Goal: Information Seeking & Learning: Compare options

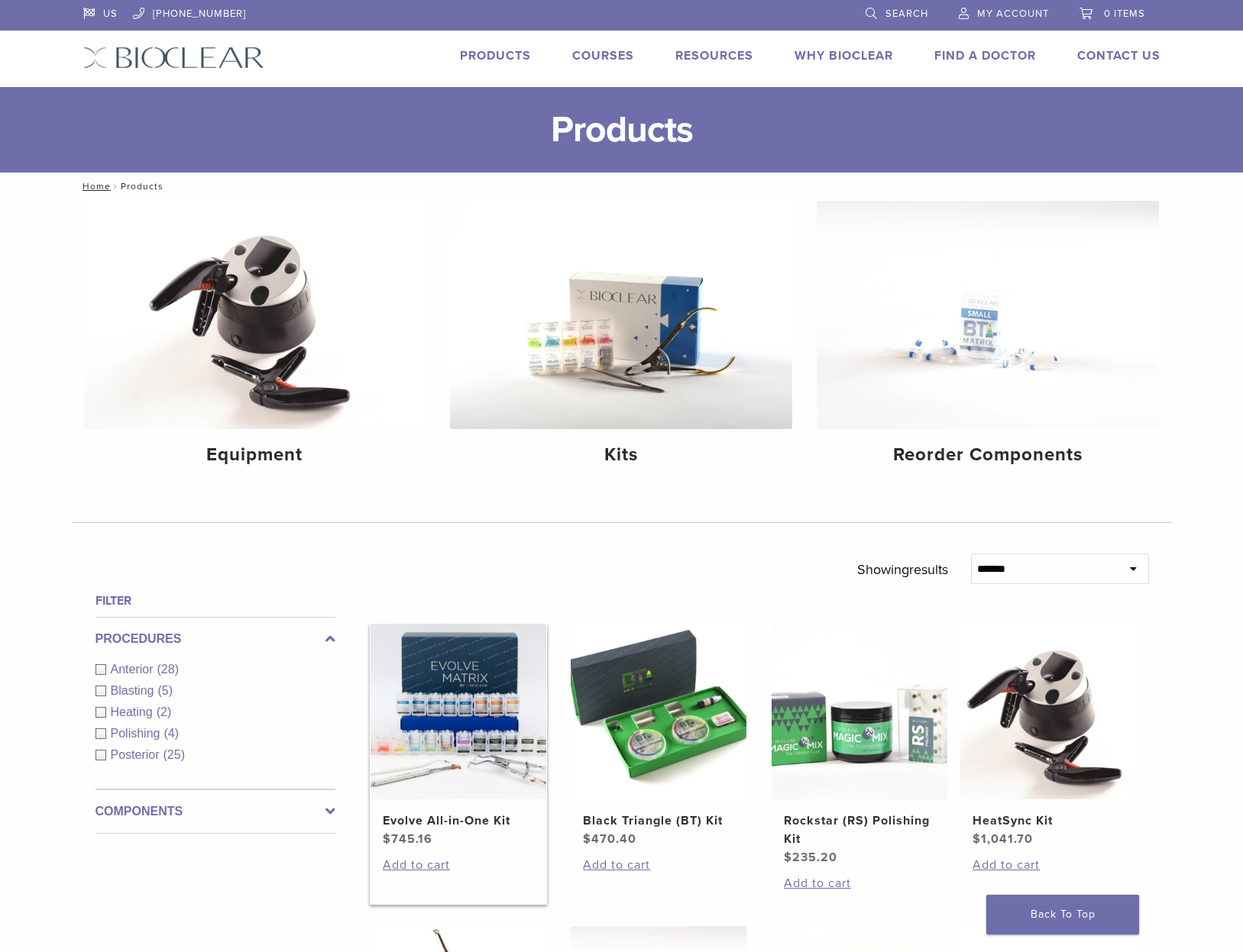
click at [439, 797] on img at bounding box center [457, 711] width 176 height 176
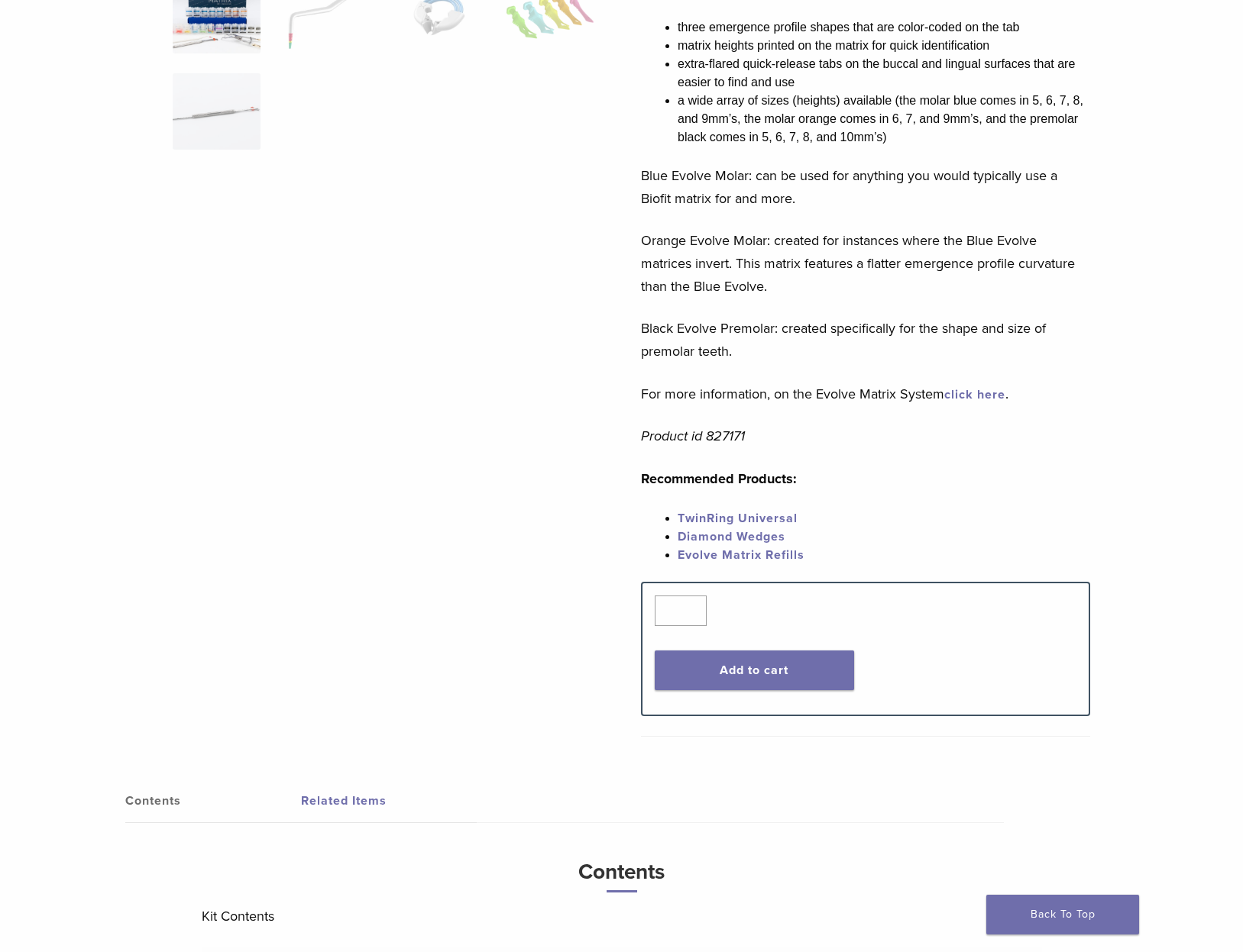
scroll to position [285, 0]
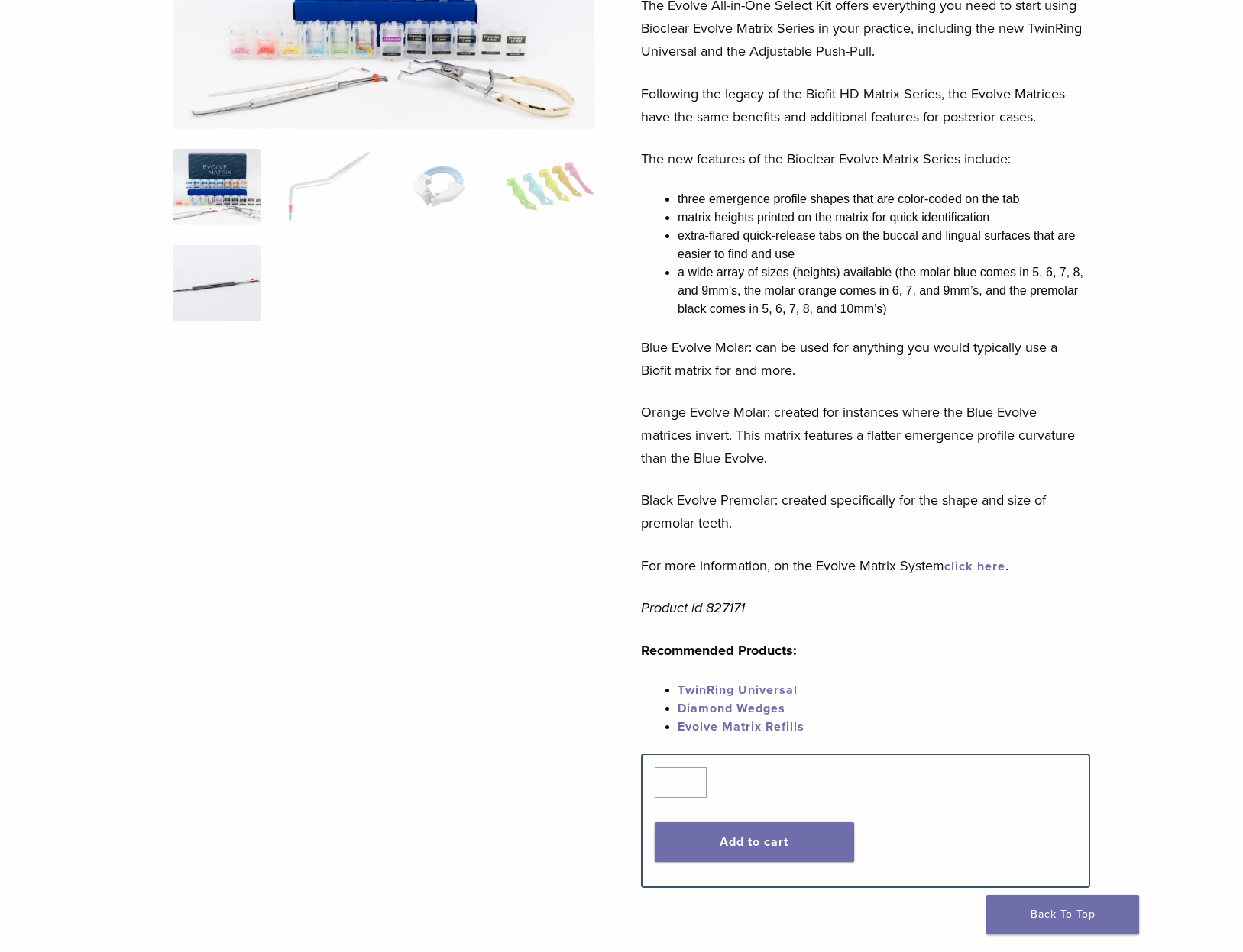
click at [231, 282] on img at bounding box center [216, 283] width 87 height 76
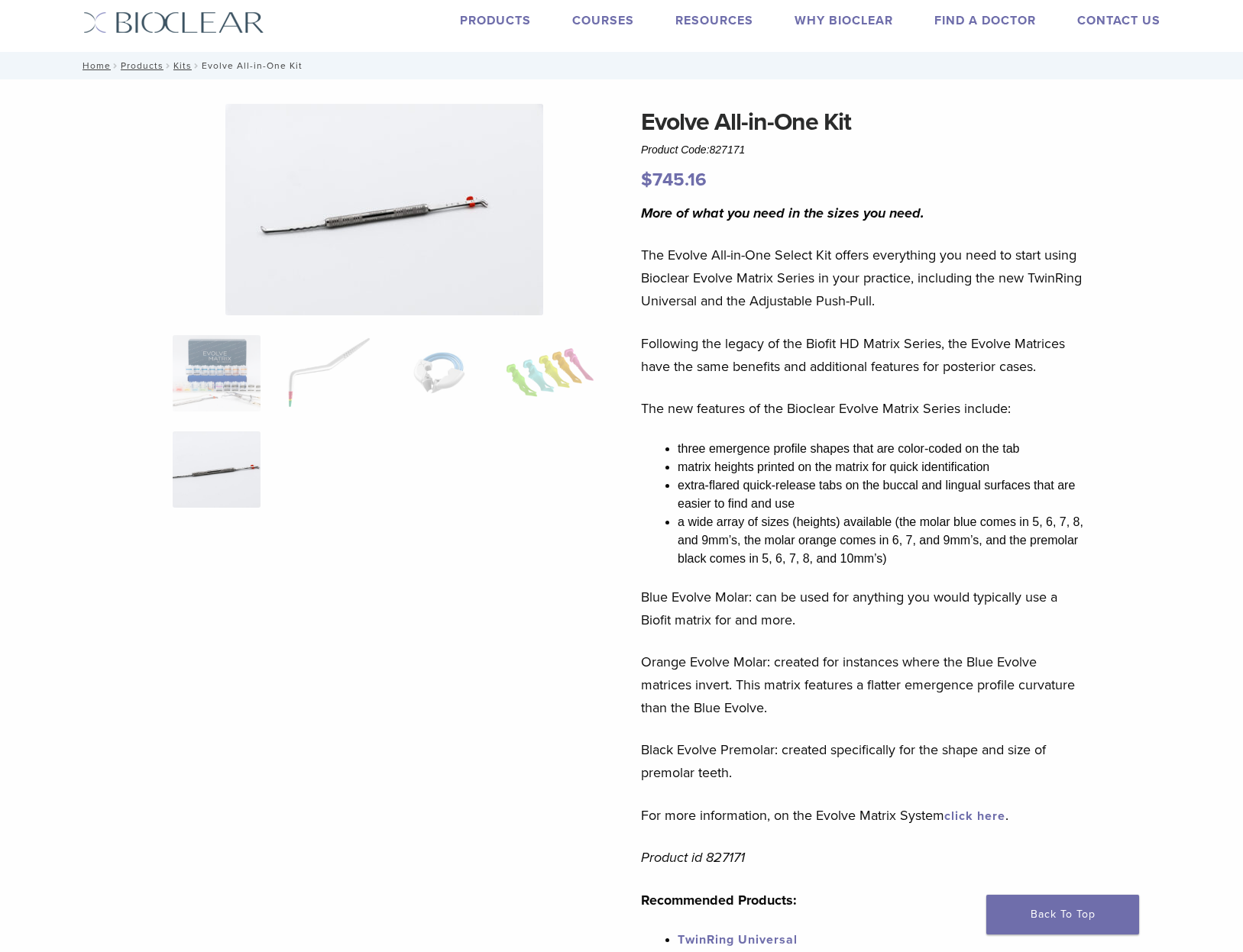
scroll to position [35, 0]
click at [189, 370] on img at bounding box center [216, 374] width 87 height 76
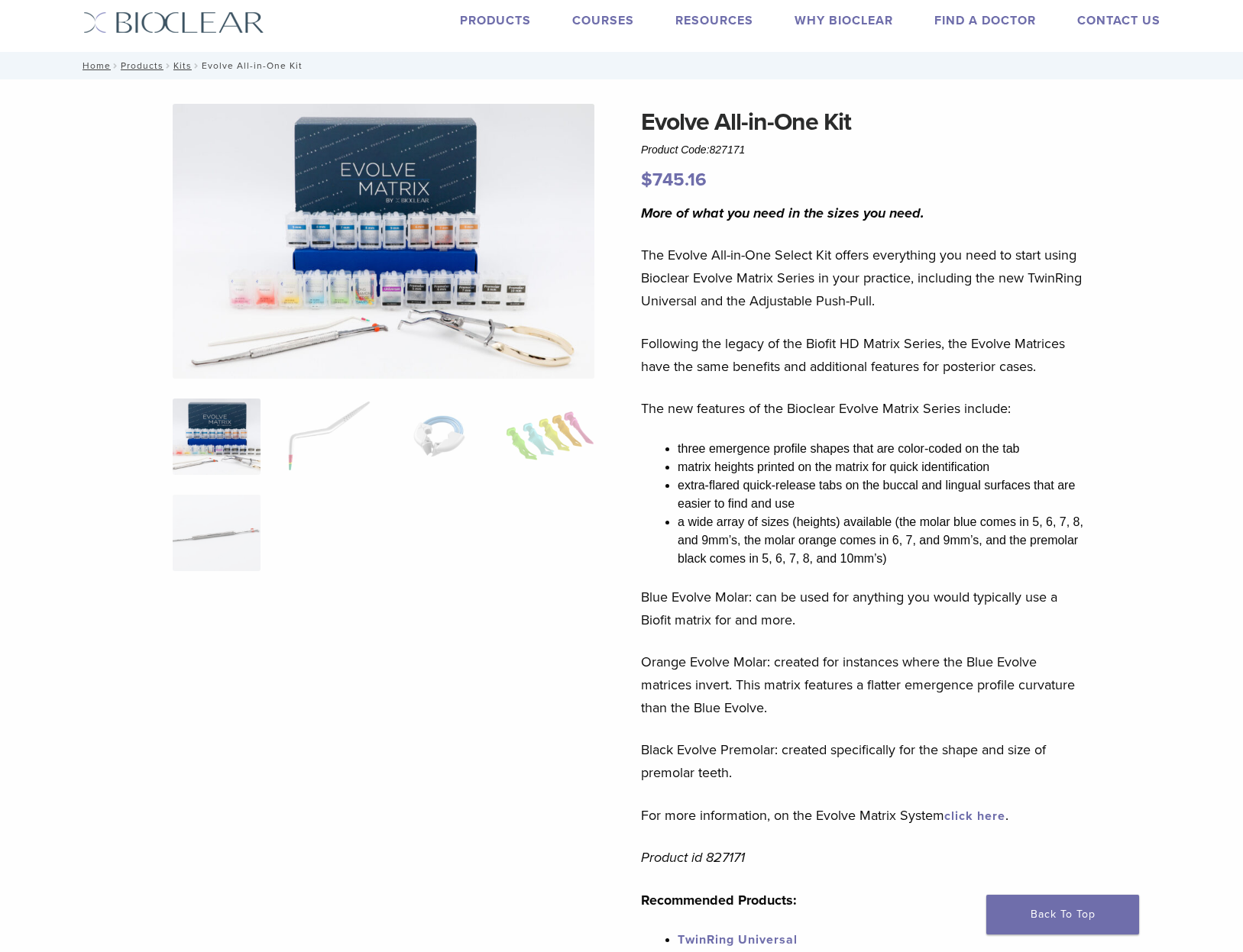
click at [312, 320] on img at bounding box center [382, 241] width 421 height 275
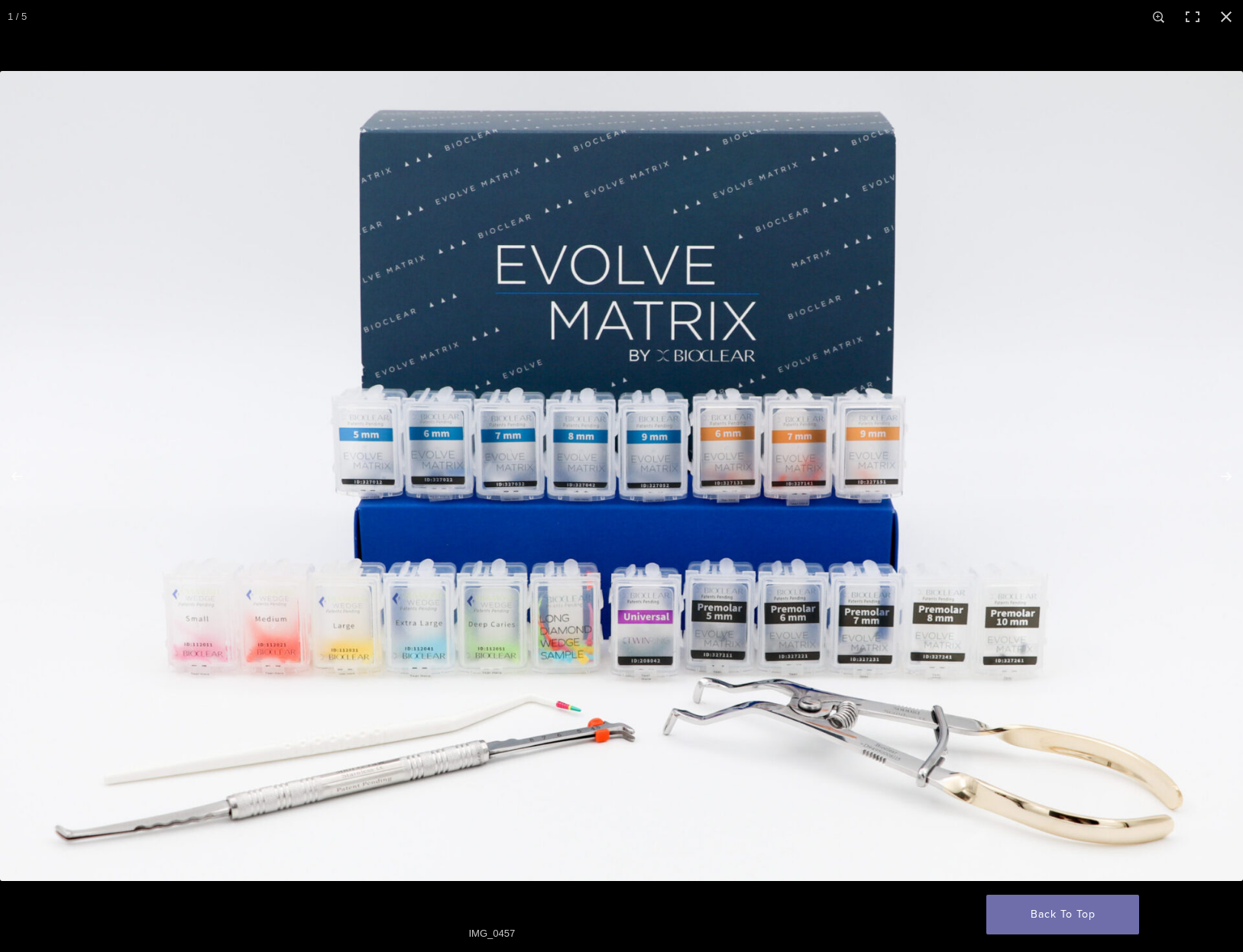
click at [231, 654] on img at bounding box center [621, 476] width 1243 height 810
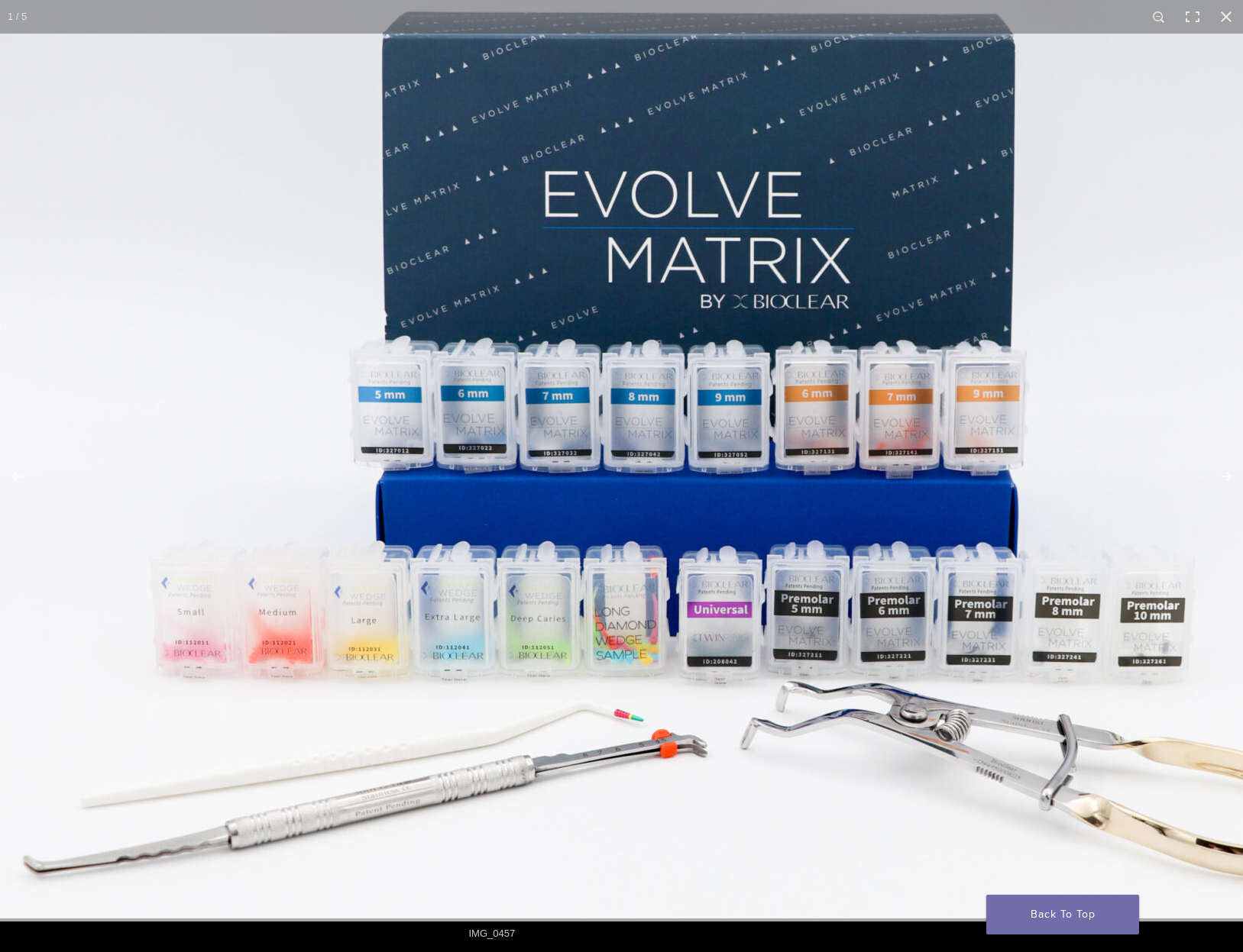
click at [231, 654] on img at bounding box center [691, 443] width 1466 height 956
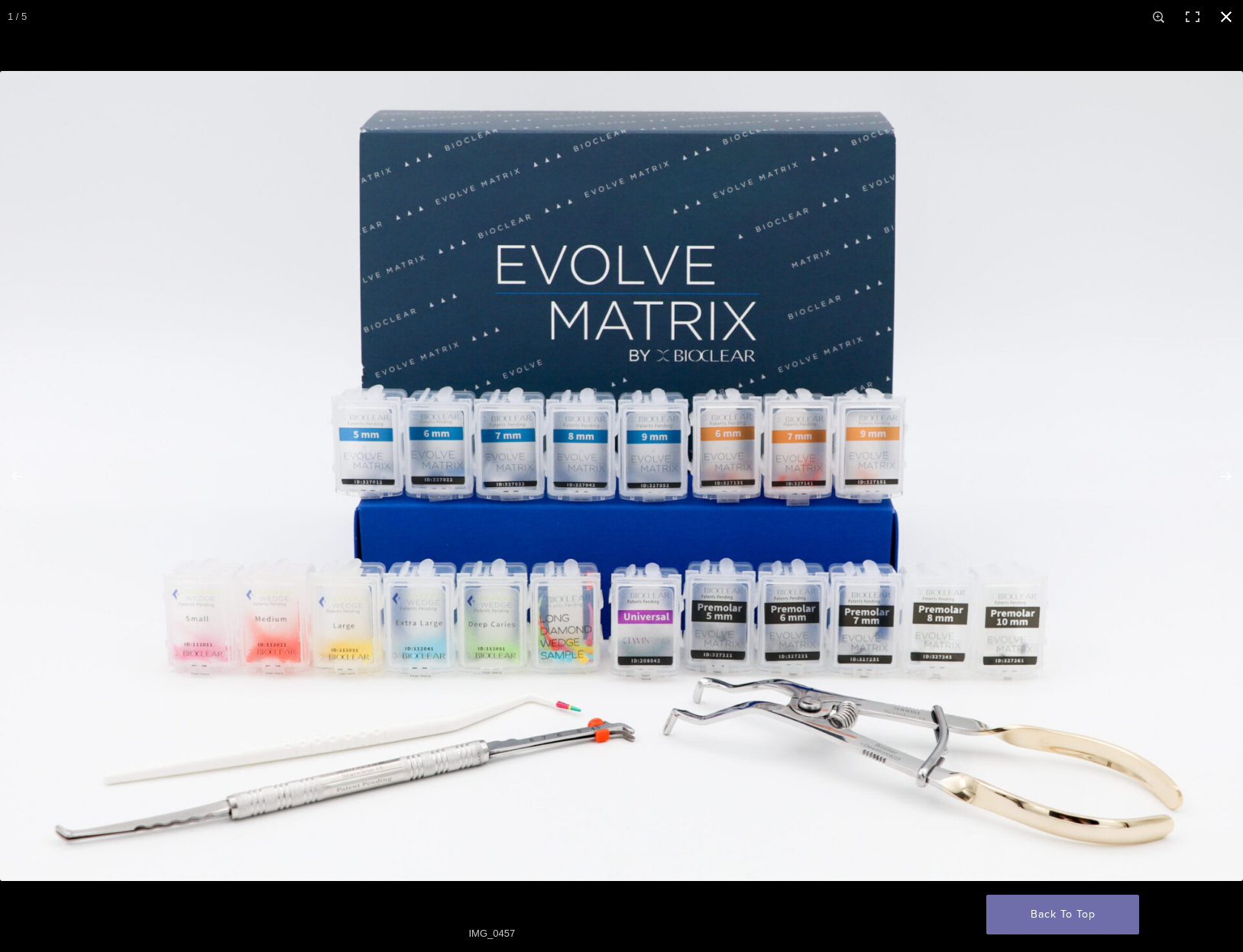
click at [1227, 11] on button "Close (Esc)" at bounding box center [1225, 16] width 33 height 33
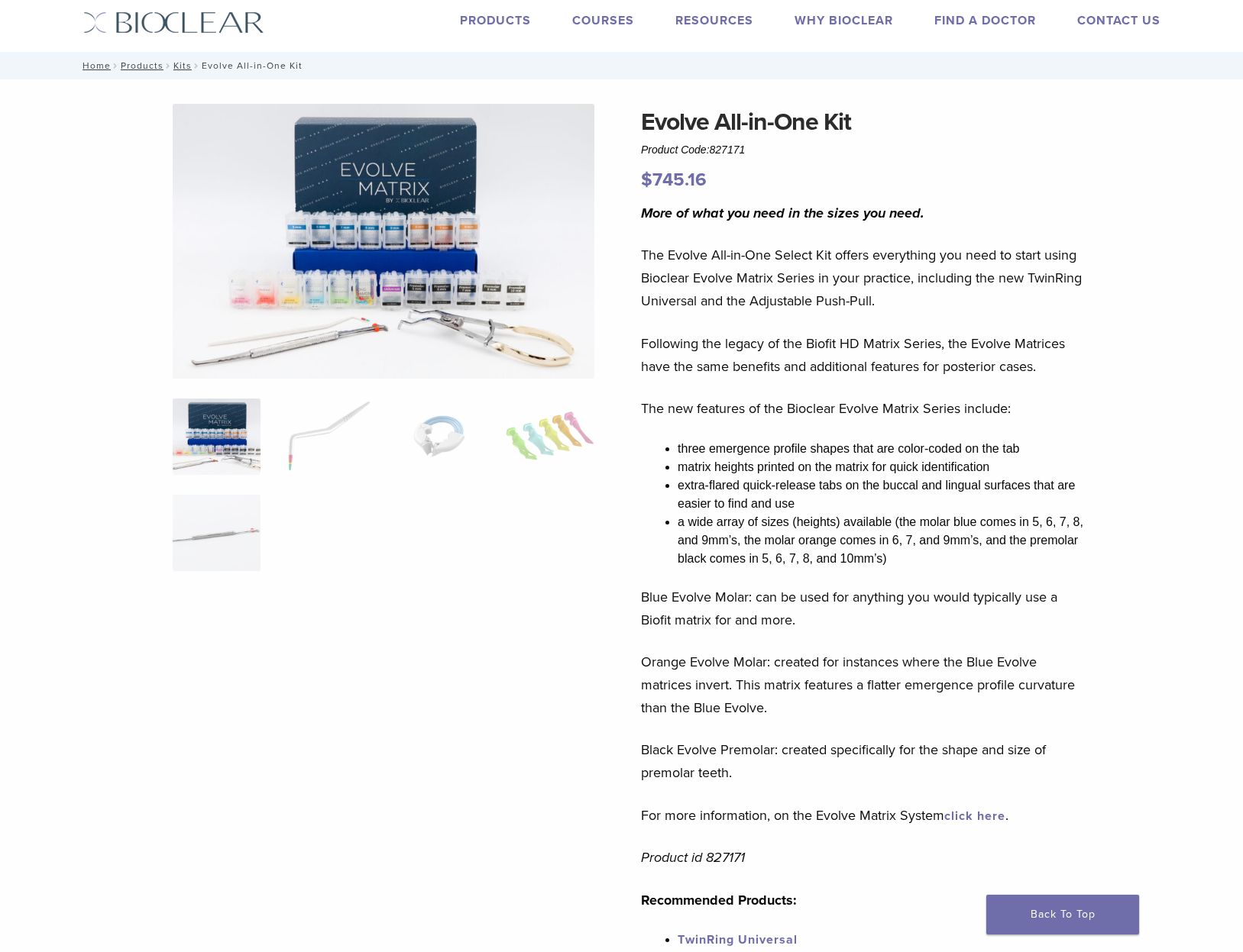
click at [824, 437] on div "More of what you need in the sizes you need. The Evolve All-in-One Select Kit o…" at bounding box center [865, 602] width 449 height 802
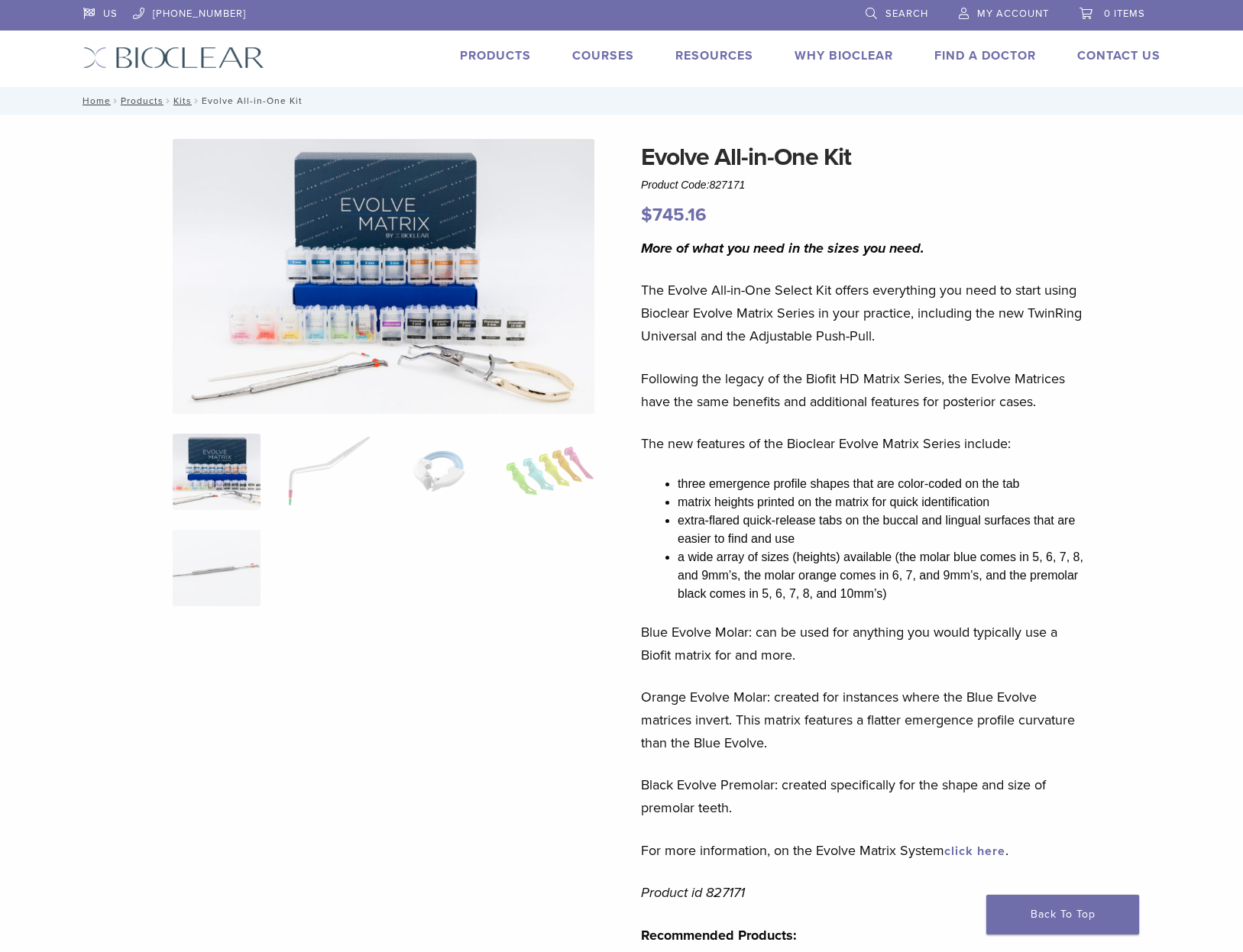
scroll to position [0, 0]
click at [503, 51] on link "Products" at bounding box center [495, 56] width 71 height 15
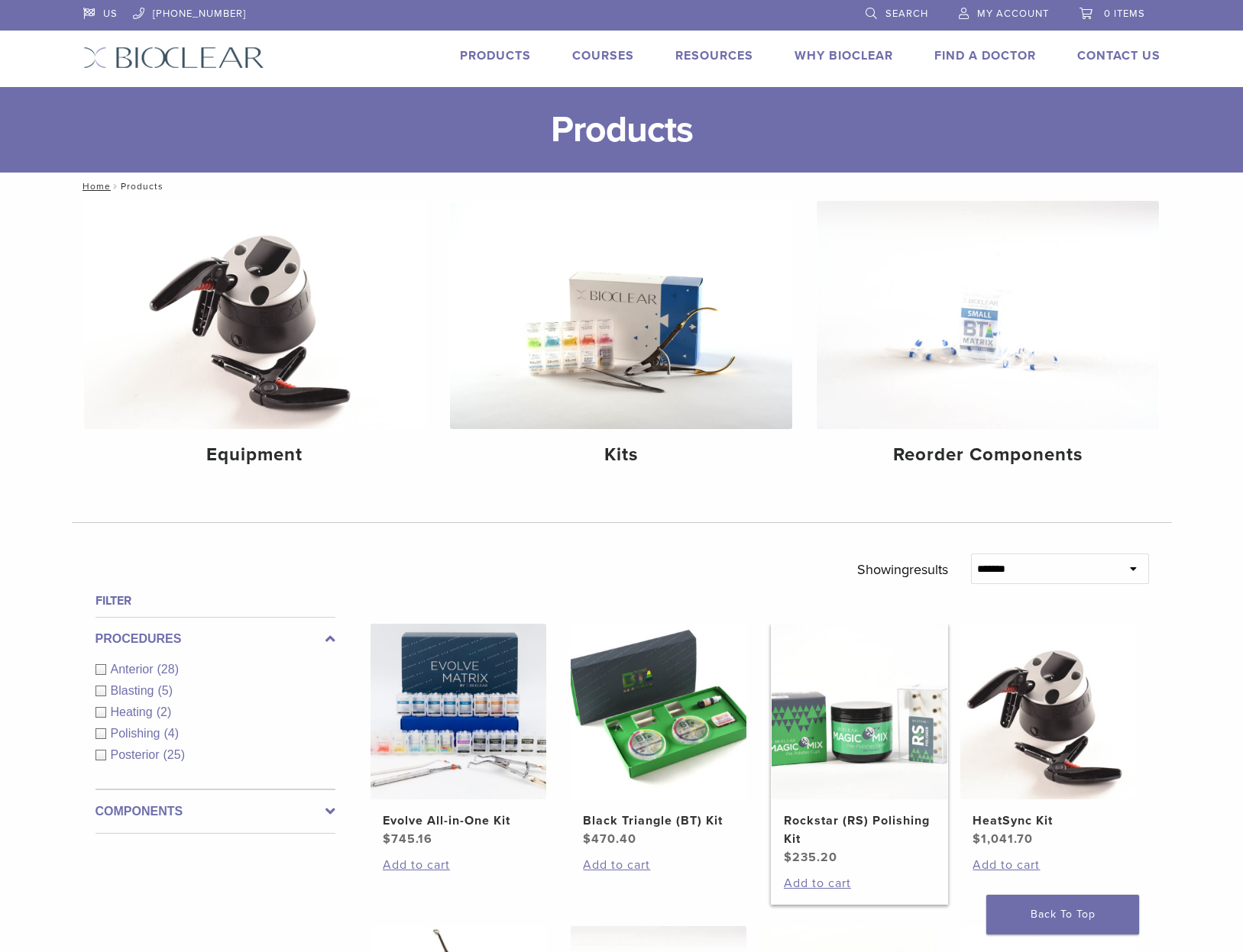
click at [857, 774] on img at bounding box center [859, 711] width 176 height 176
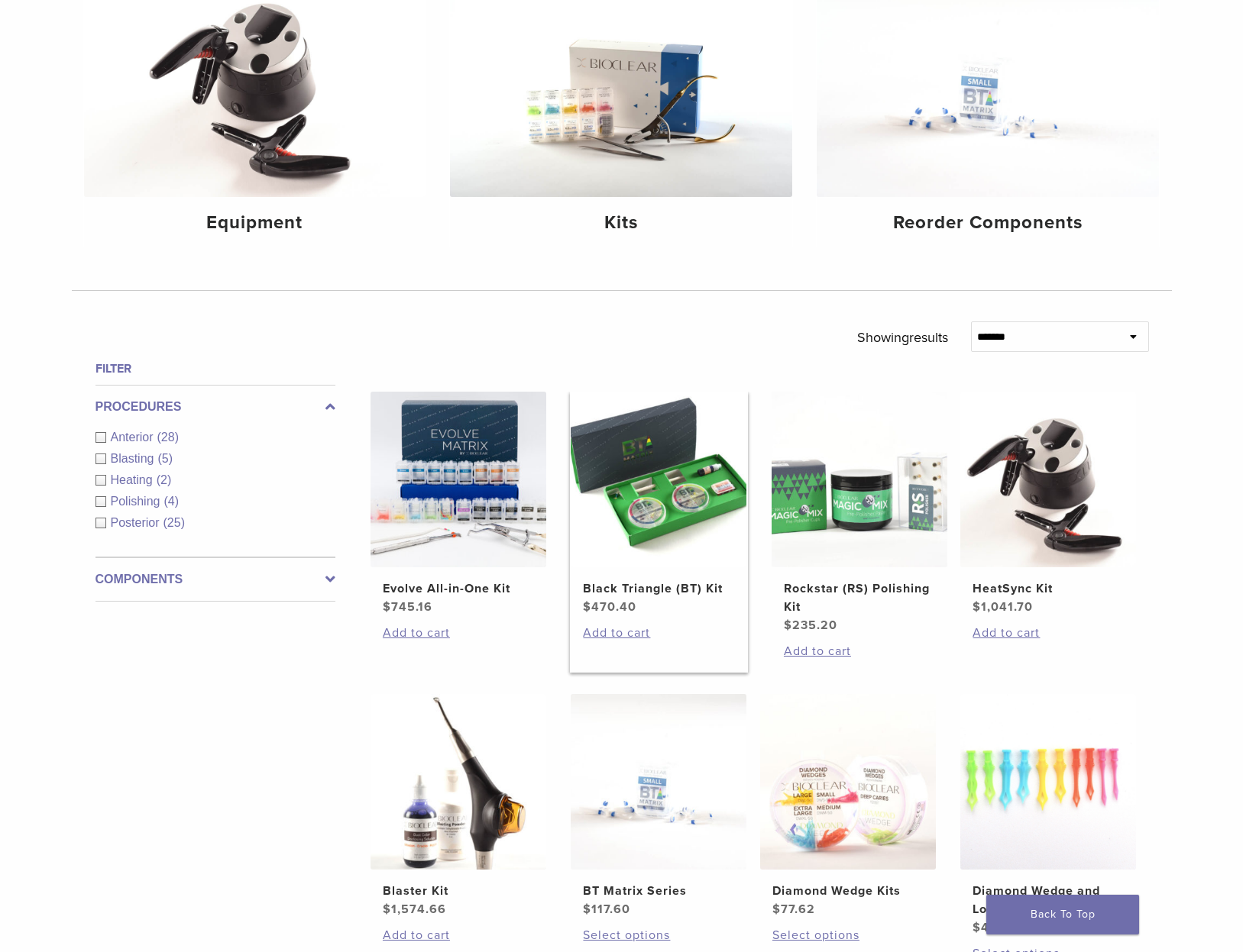
scroll to position [238, 0]
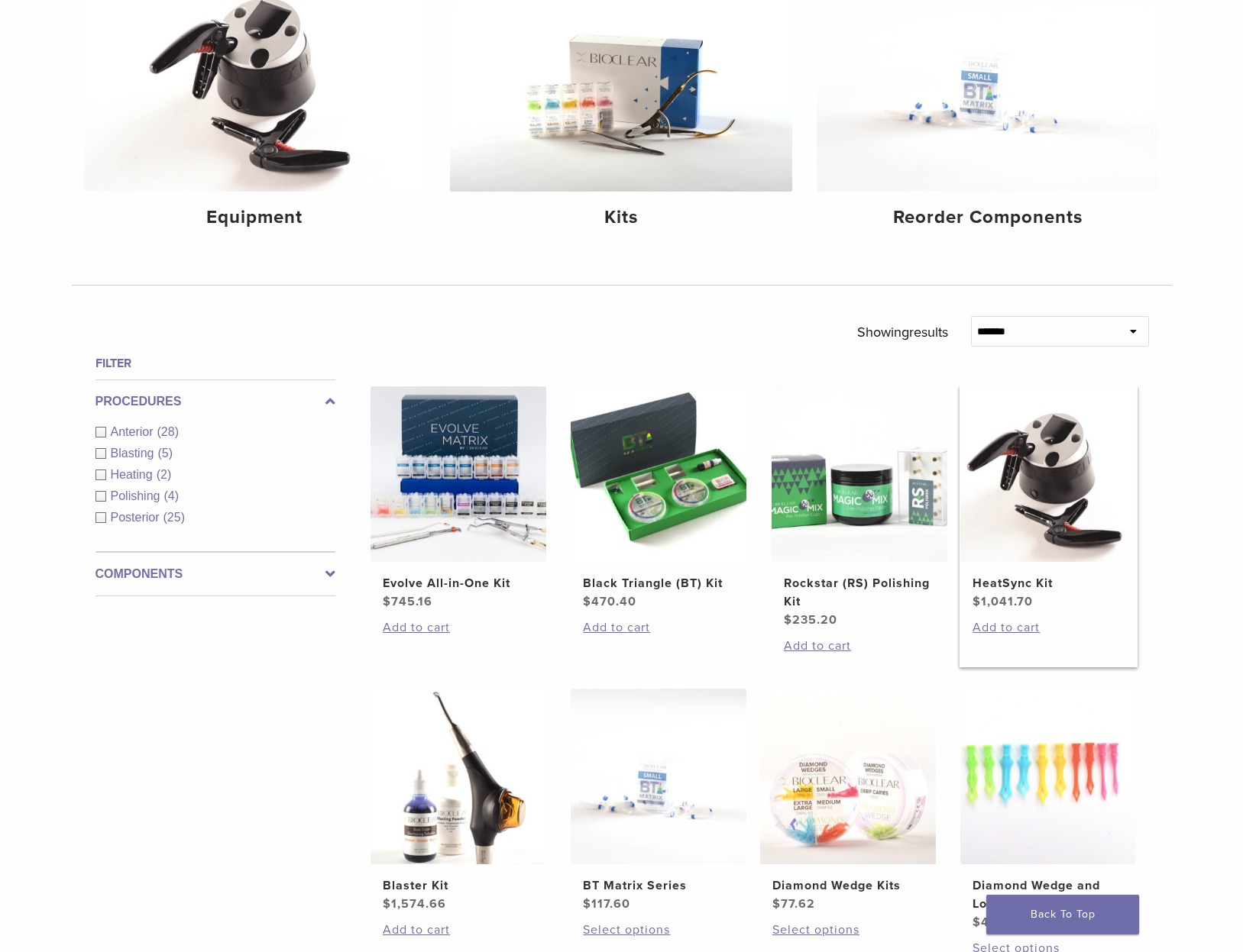
click at [1062, 515] on img at bounding box center [1047, 474] width 176 height 176
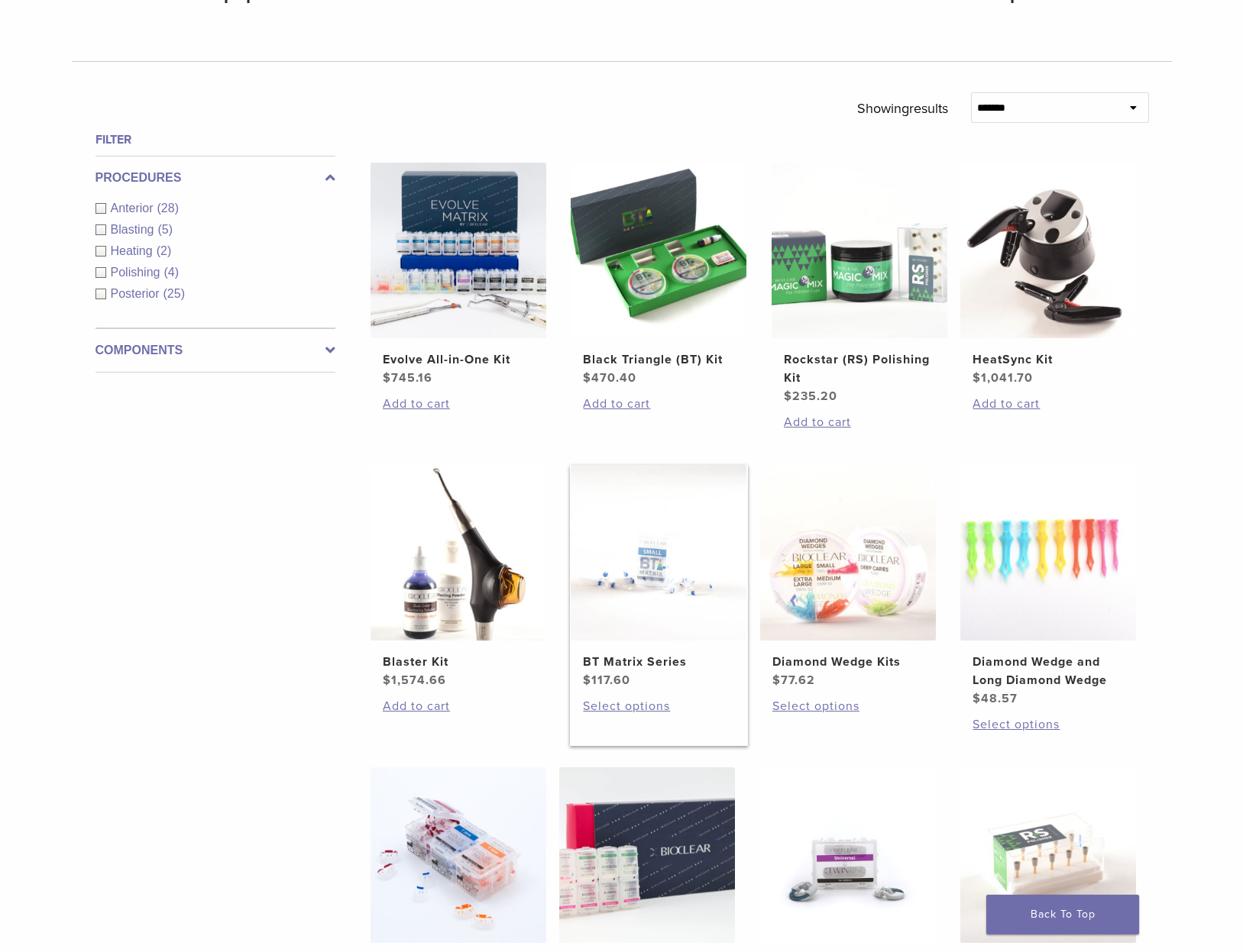
scroll to position [466, 0]
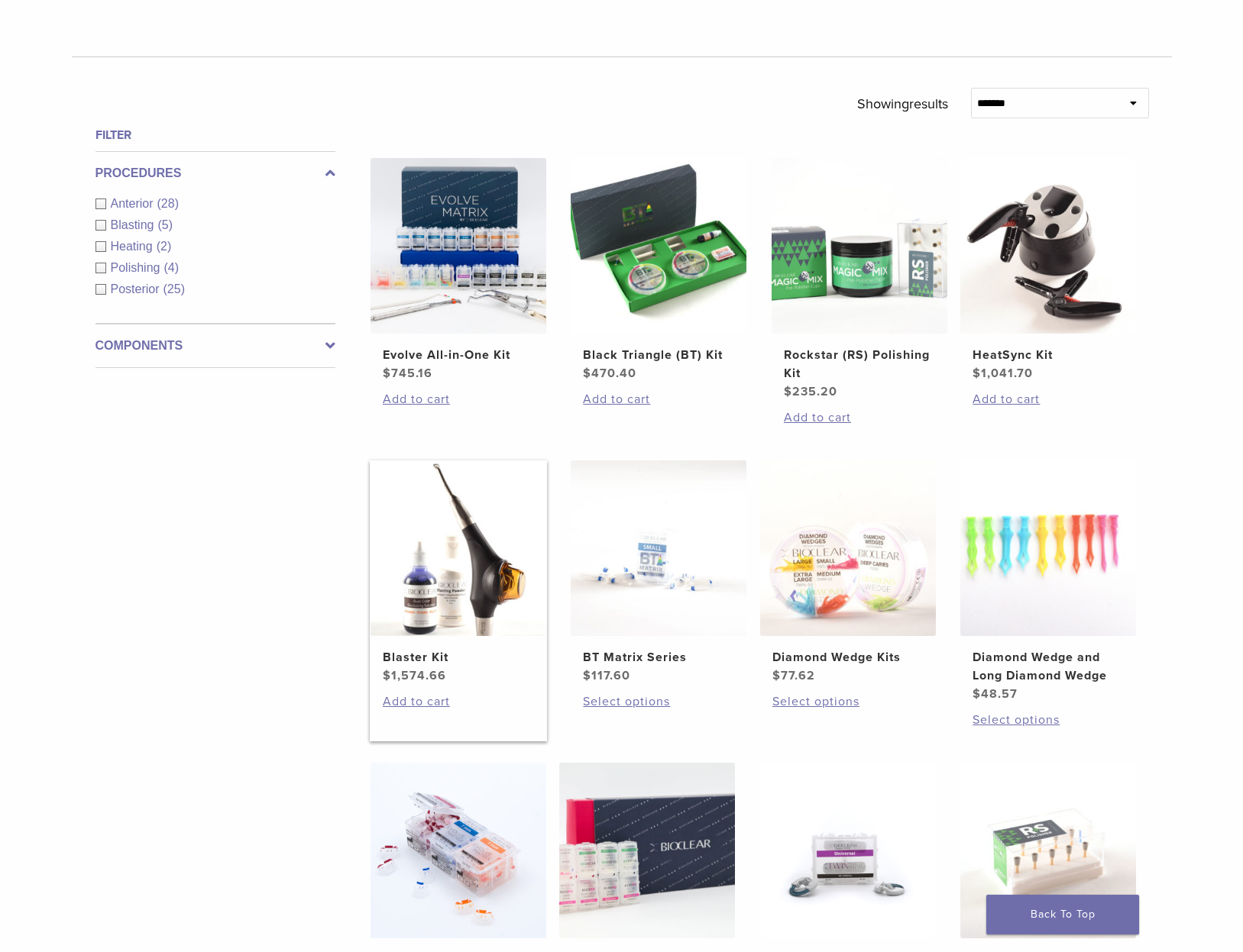
click at [461, 566] on img at bounding box center [457, 548] width 176 height 176
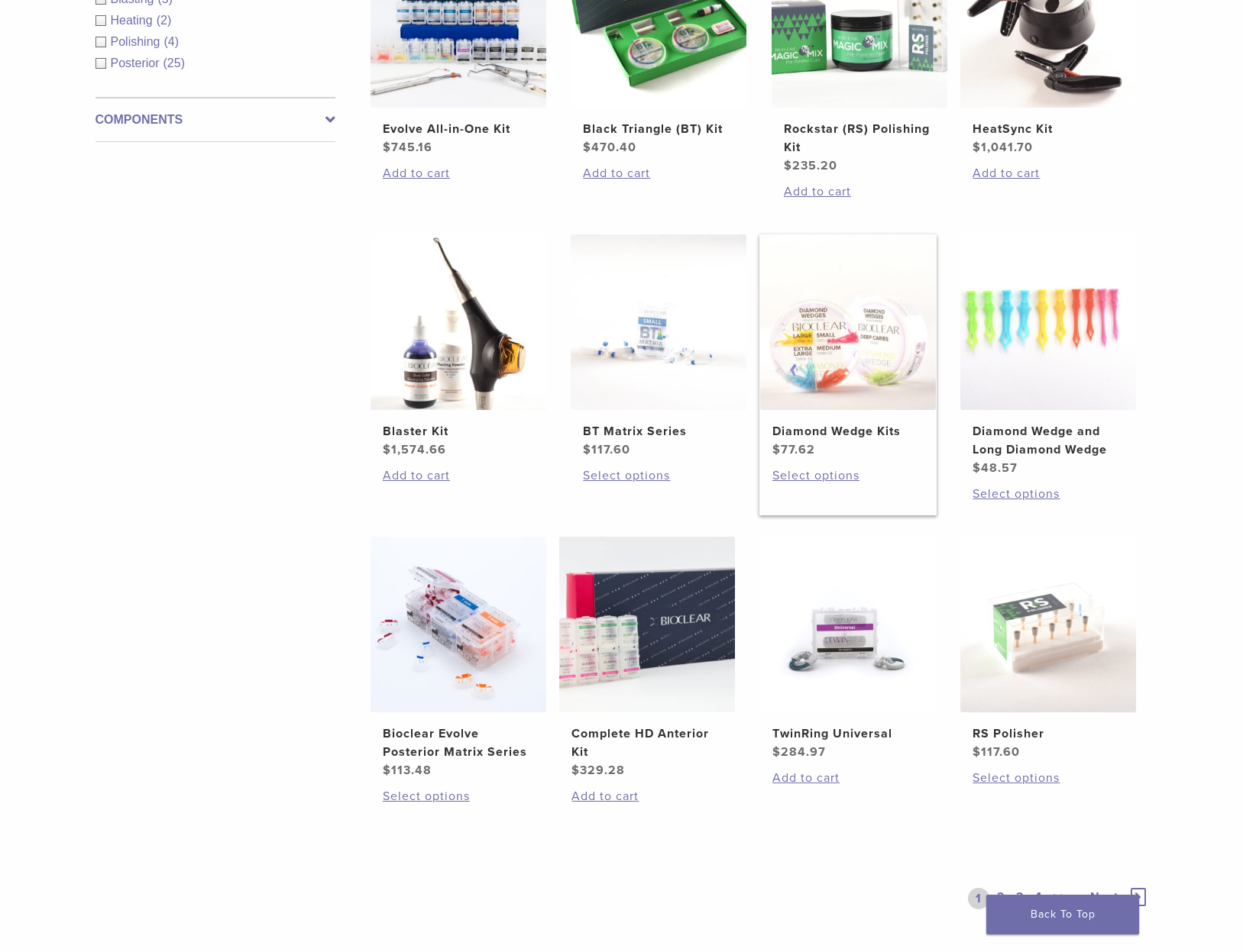
scroll to position [745, 0]
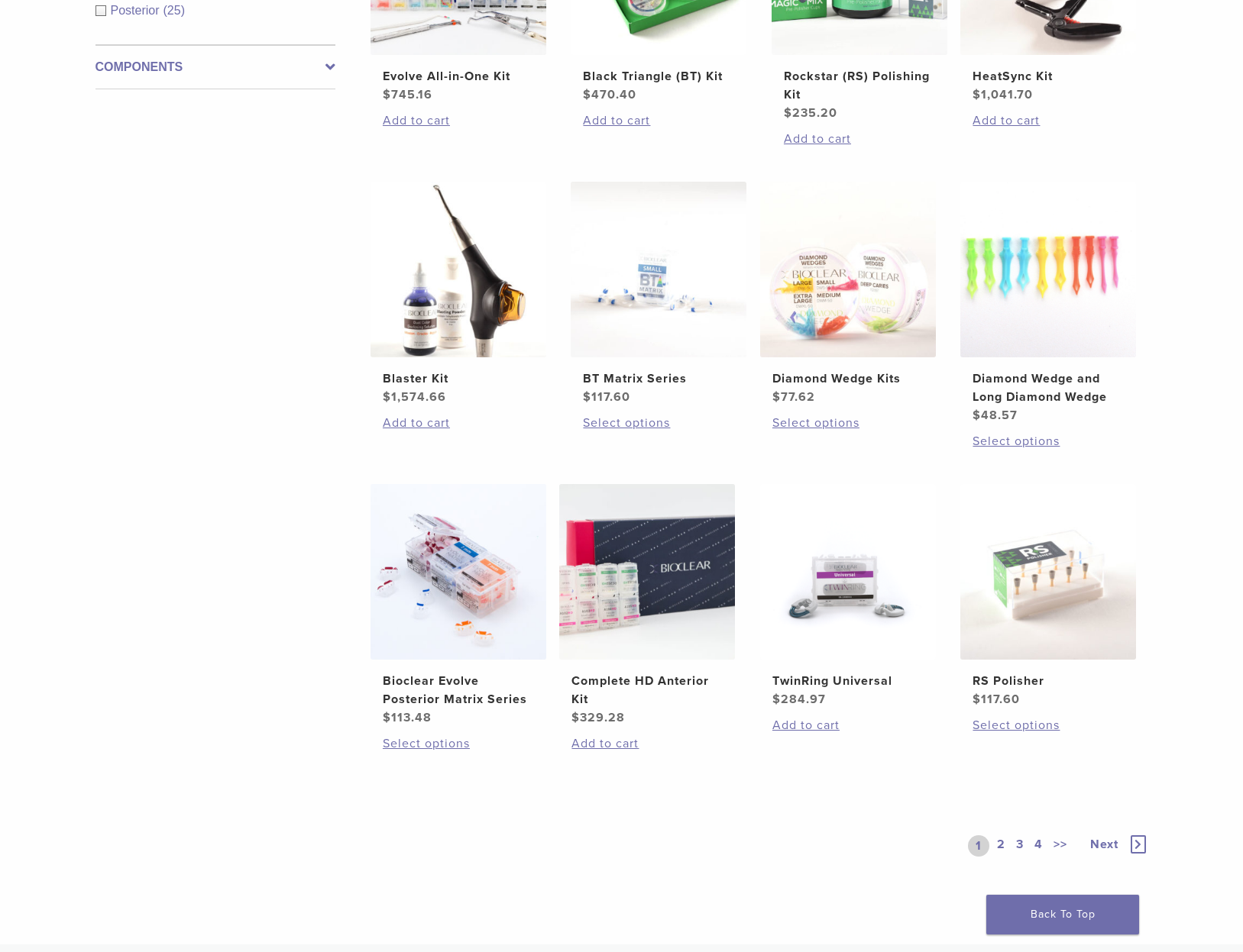
click at [999, 843] on link "2" at bounding box center [1000, 846] width 14 height 21
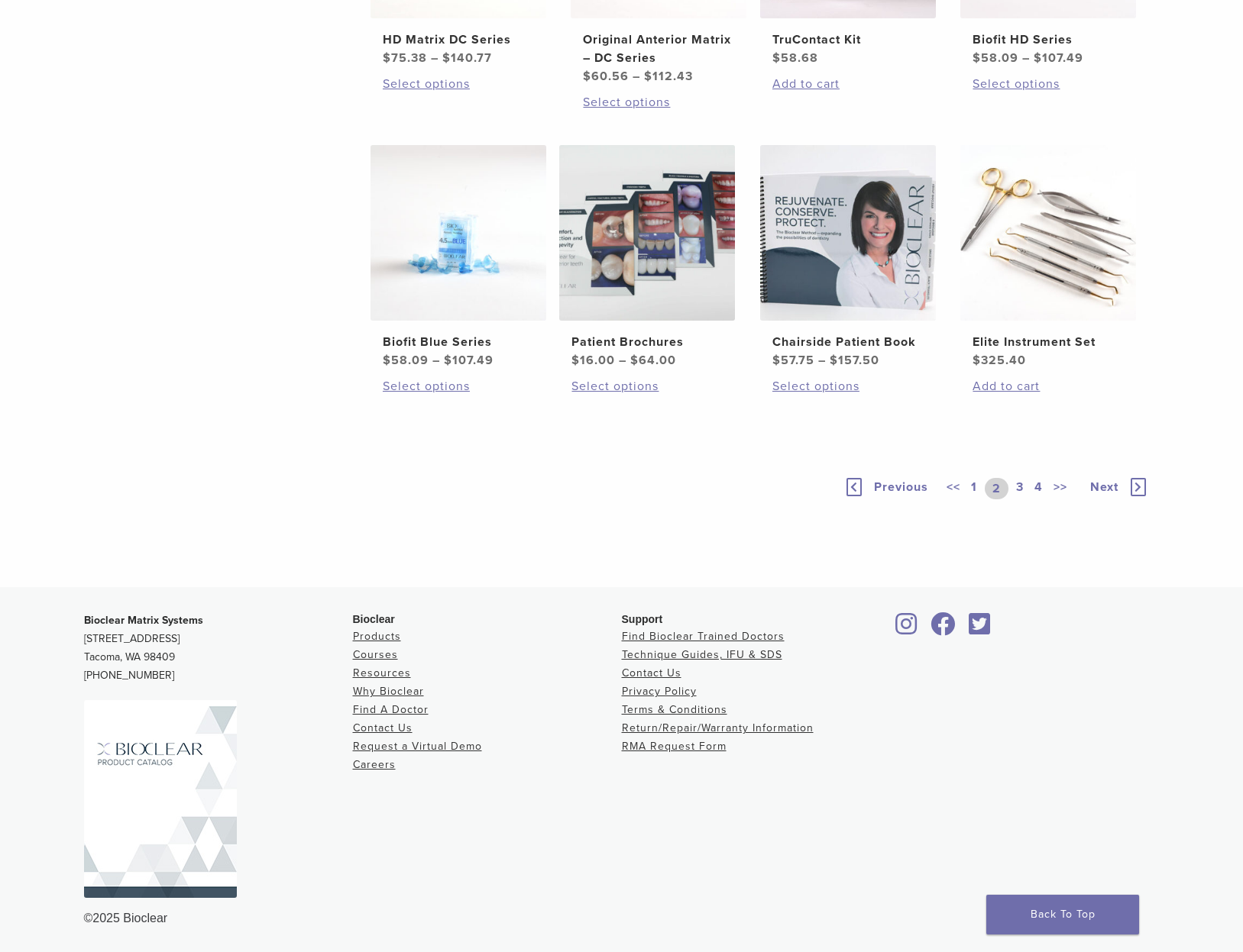
scroll to position [1083, 0]
click at [1101, 485] on span "Next" at bounding box center [1104, 488] width 29 height 15
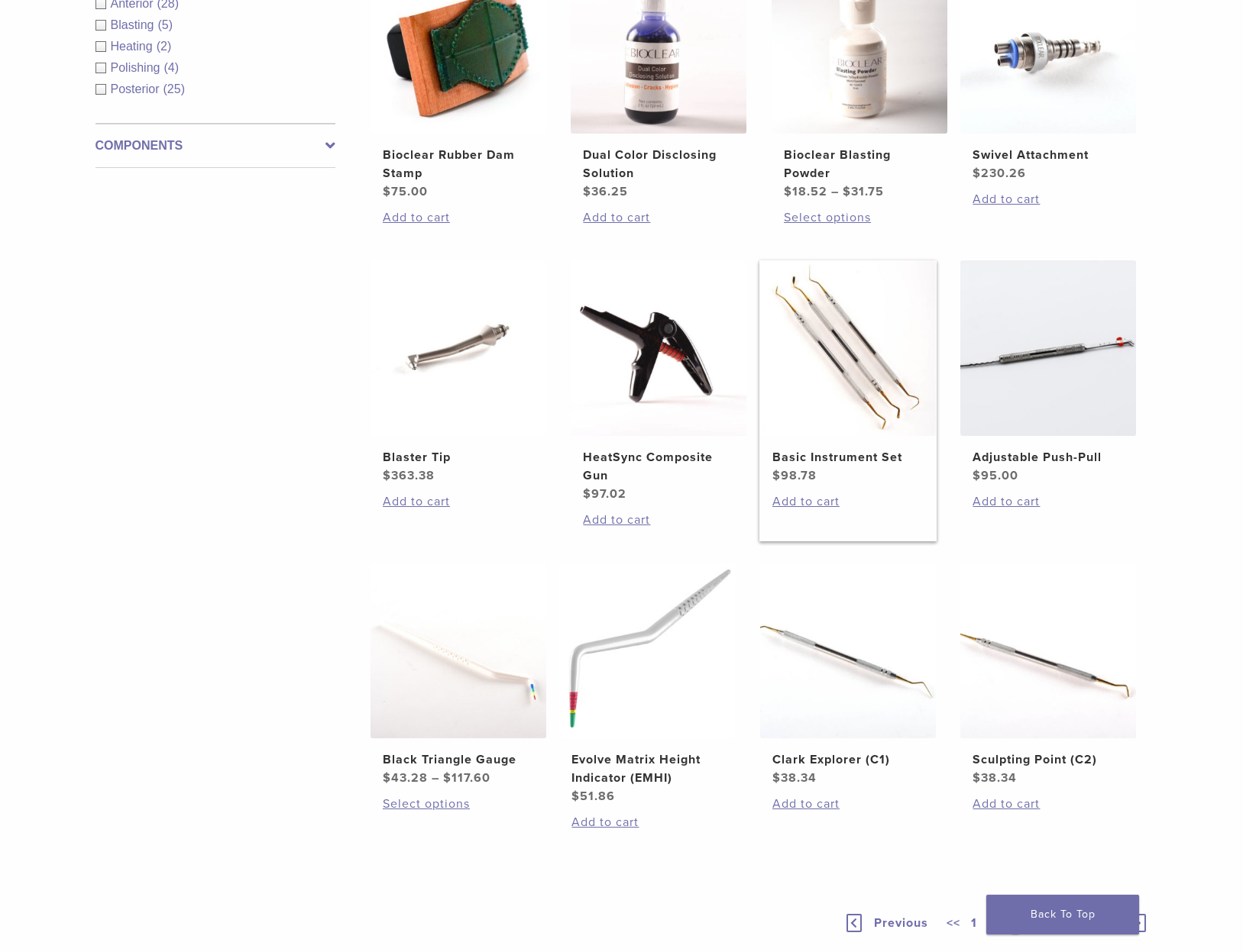
scroll to position [669, 1]
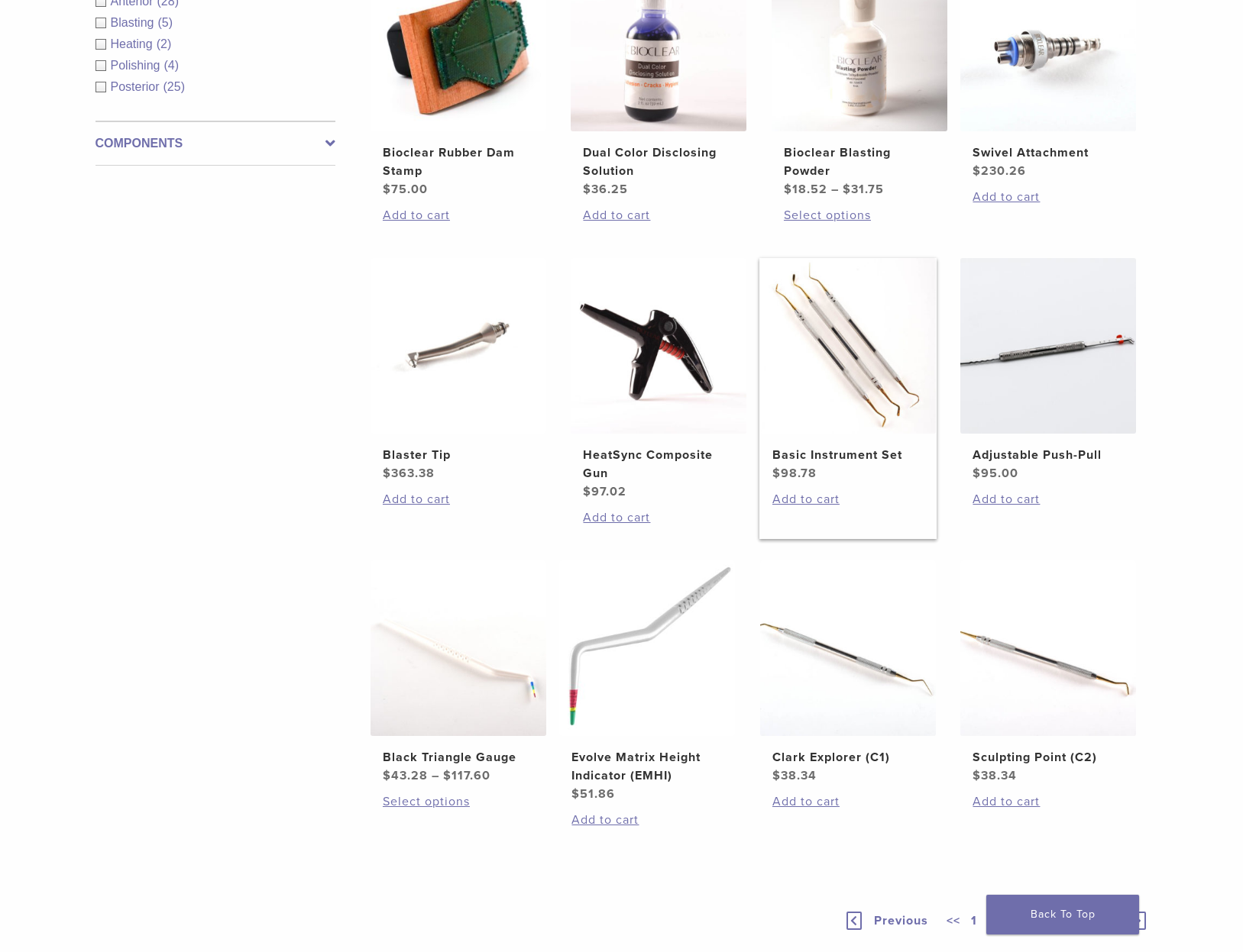
click at [842, 356] on img at bounding box center [847, 345] width 176 height 176
click at [1204, 813] on div "**********" at bounding box center [621, 277] width 1243 height 1489
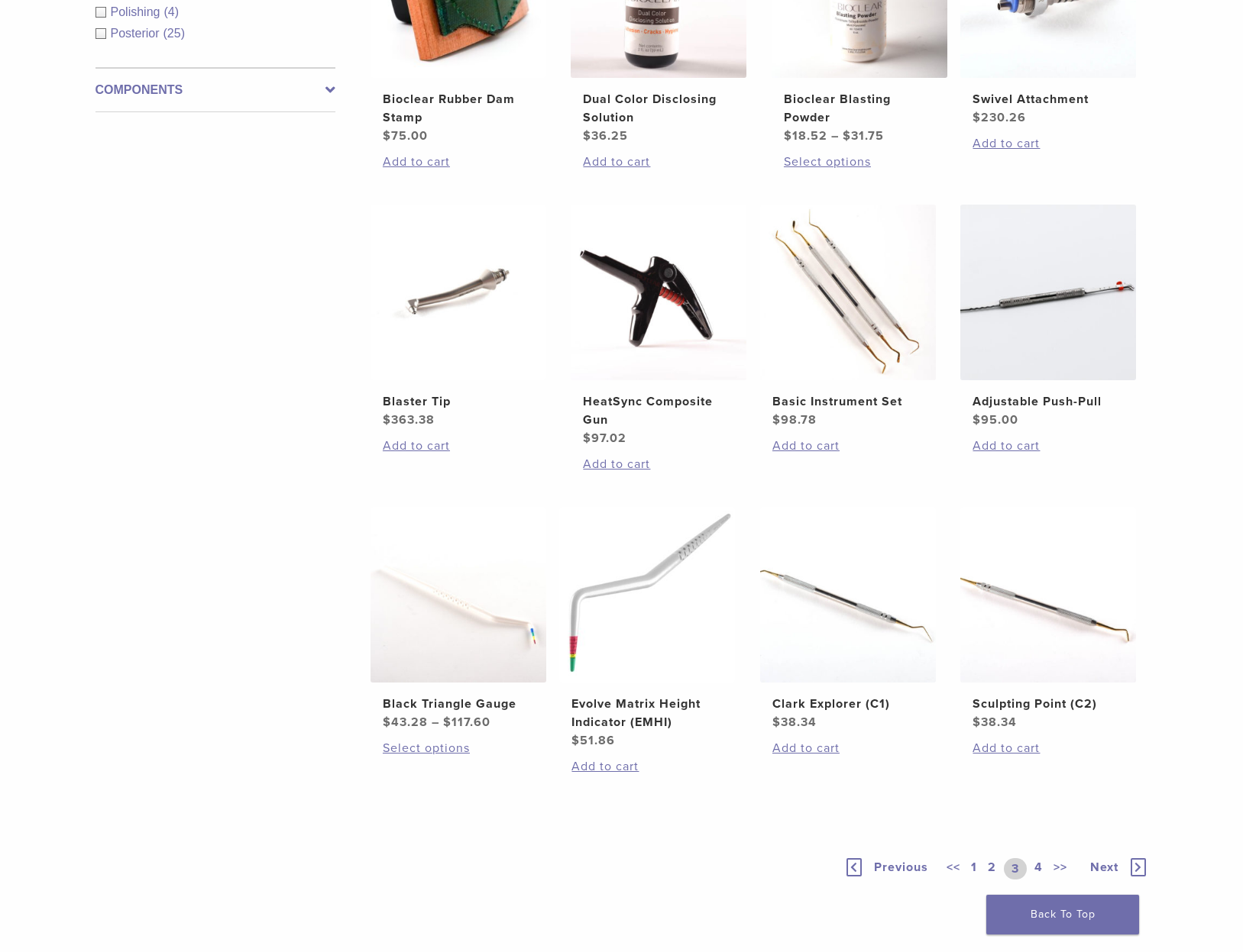
scroll to position [770, 0]
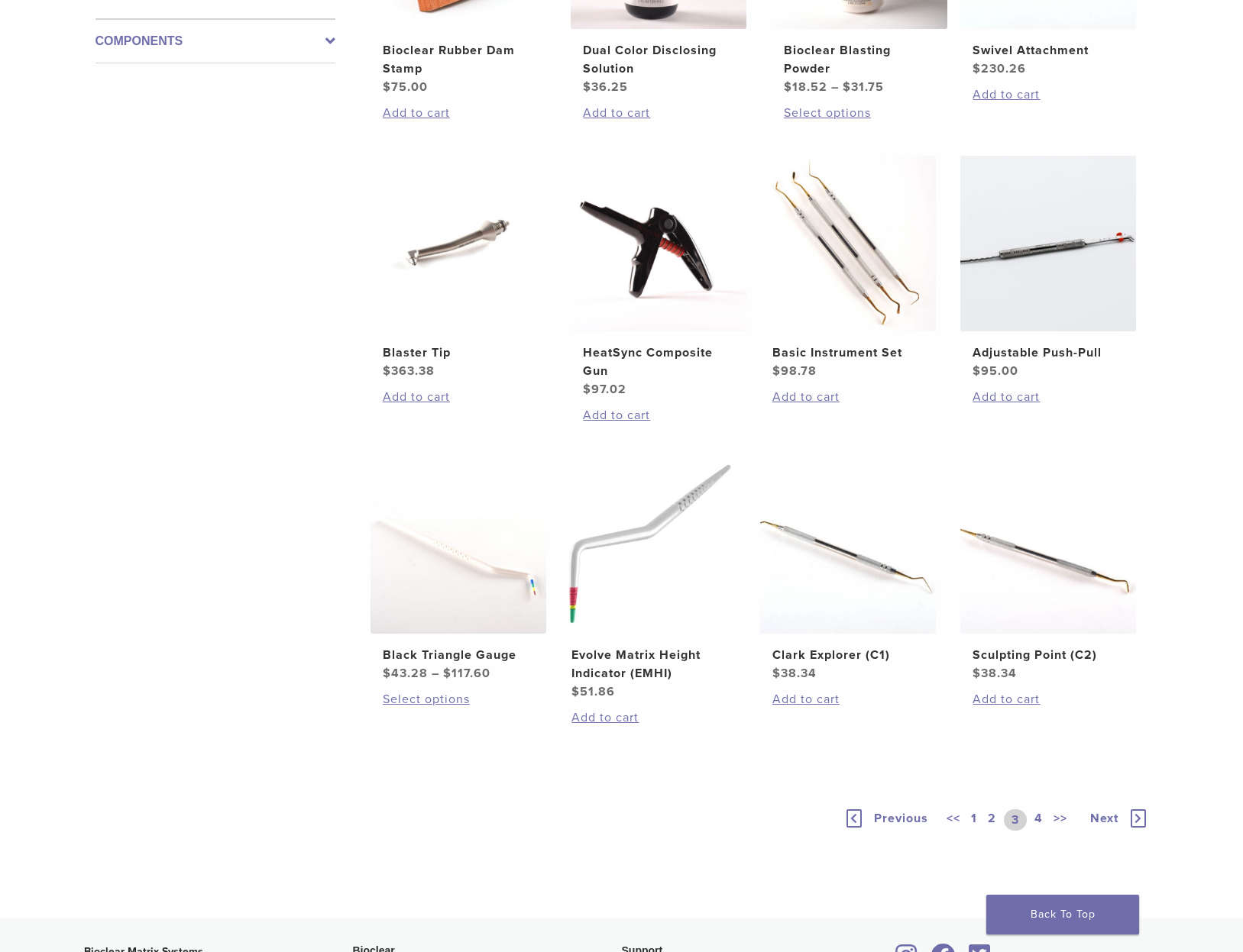
click at [1038, 817] on link "4" at bounding box center [1038, 820] width 14 height 21
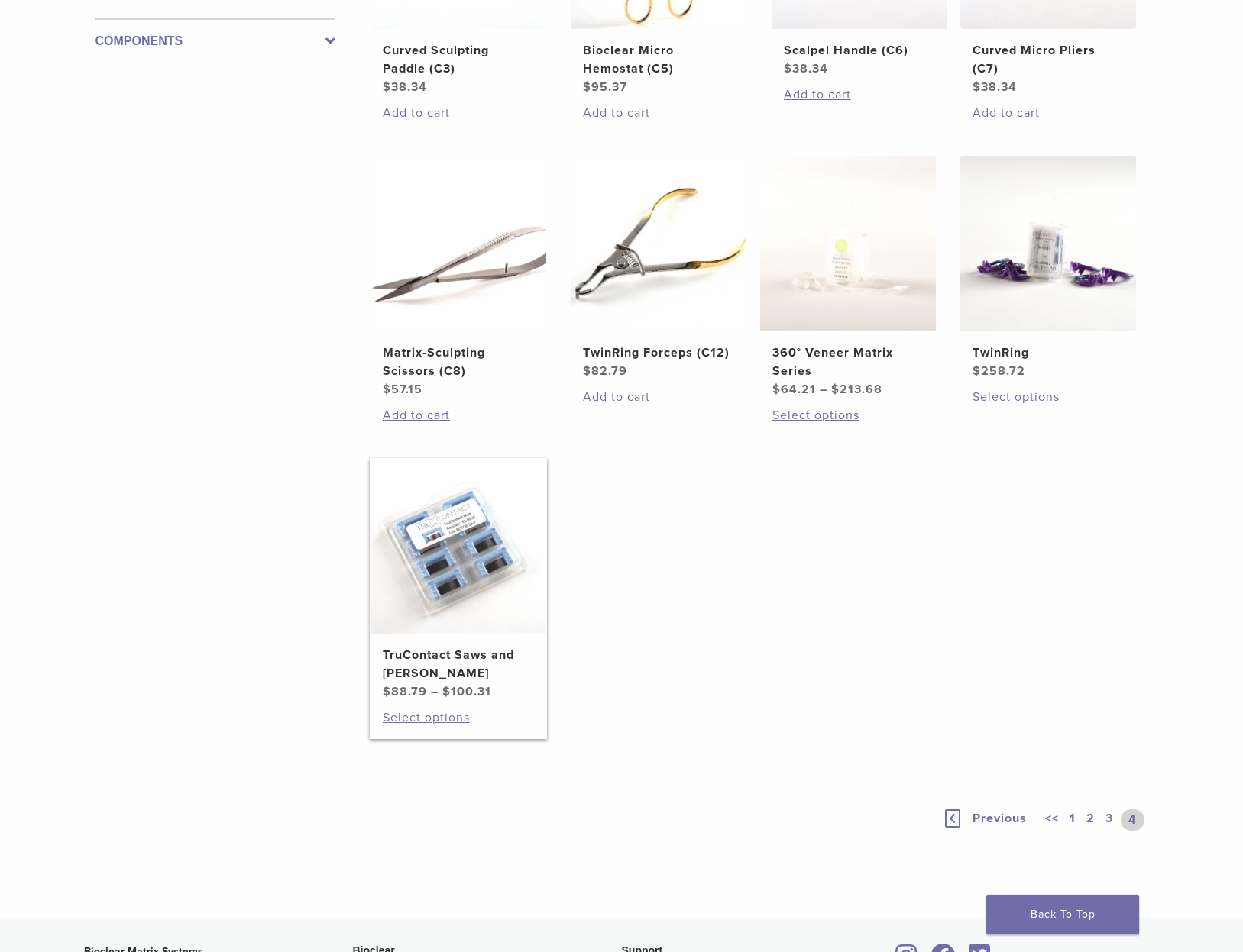
scroll to position [773, 1]
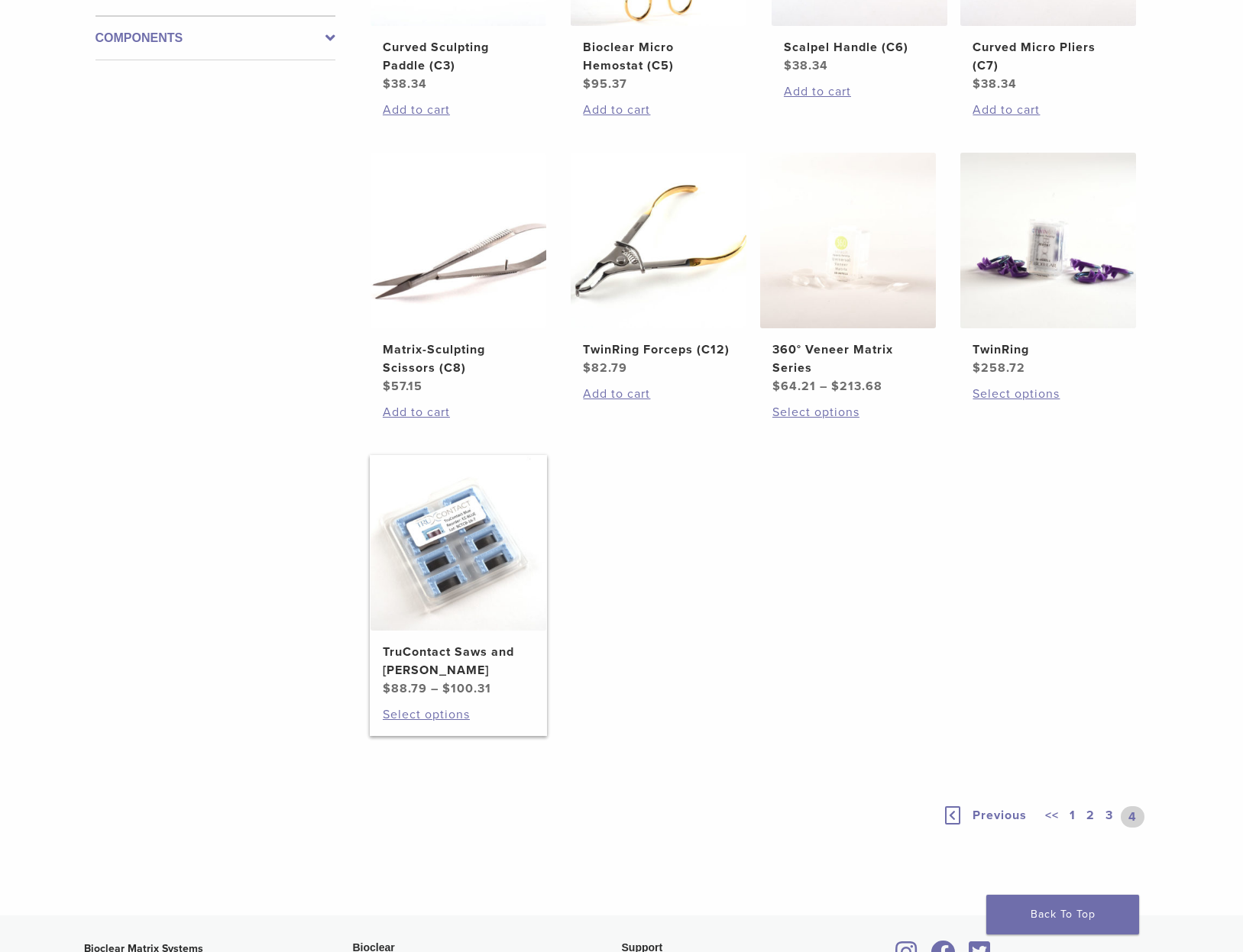
click at [398, 635] on link "TruContact Saws and Sanders $ 88.79 – $ 100.31 Price range: $88.79 through $100…" at bounding box center [458, 576] width 178 height 243
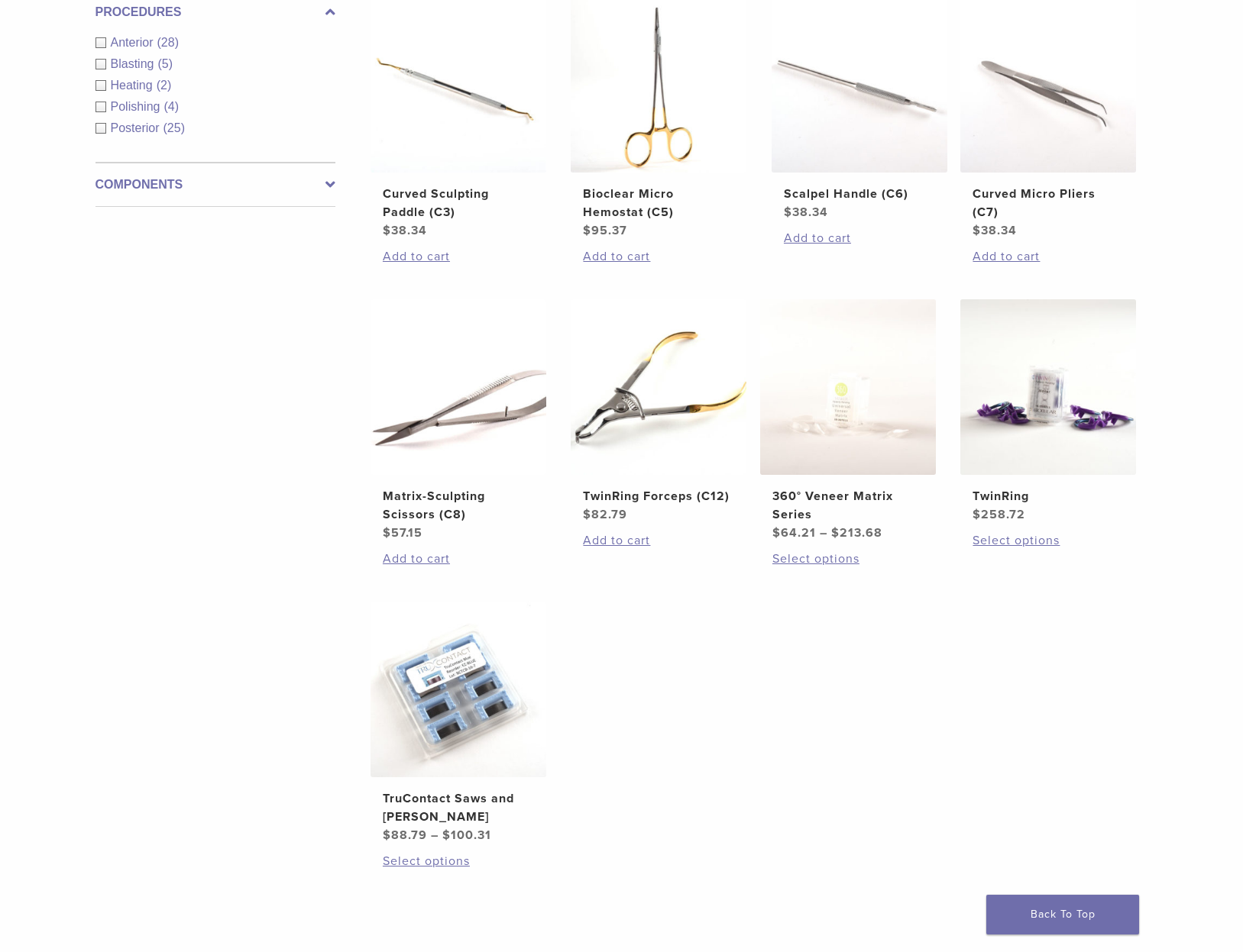
scroll to position [606, 0]
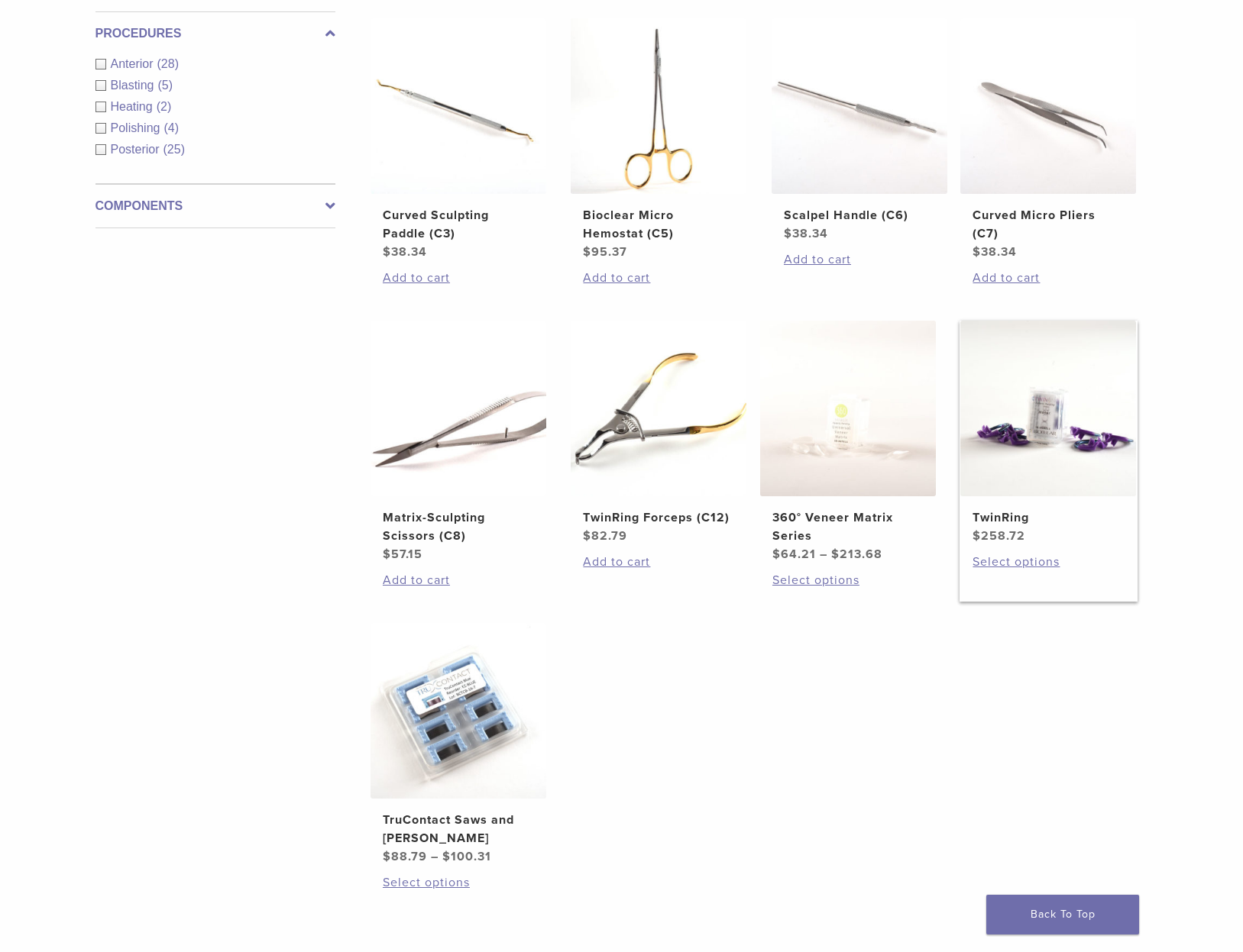
click at [1032, 445] on img at bounding box center [1047, 408] width 176 height 176
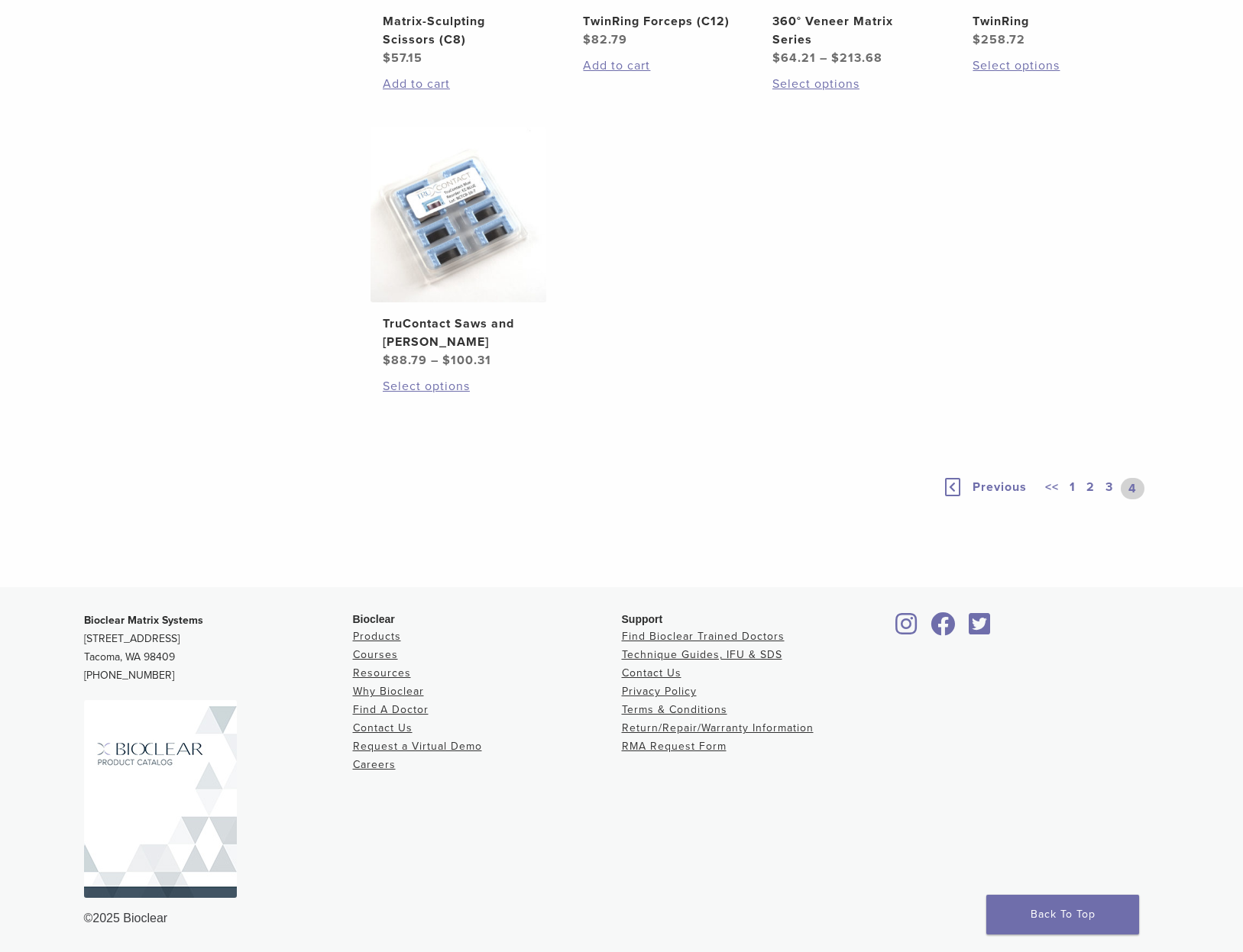
scroll to position [1101, 0]
click at [135, 820] on img at bounding box center [160, 800] width 153 height 198
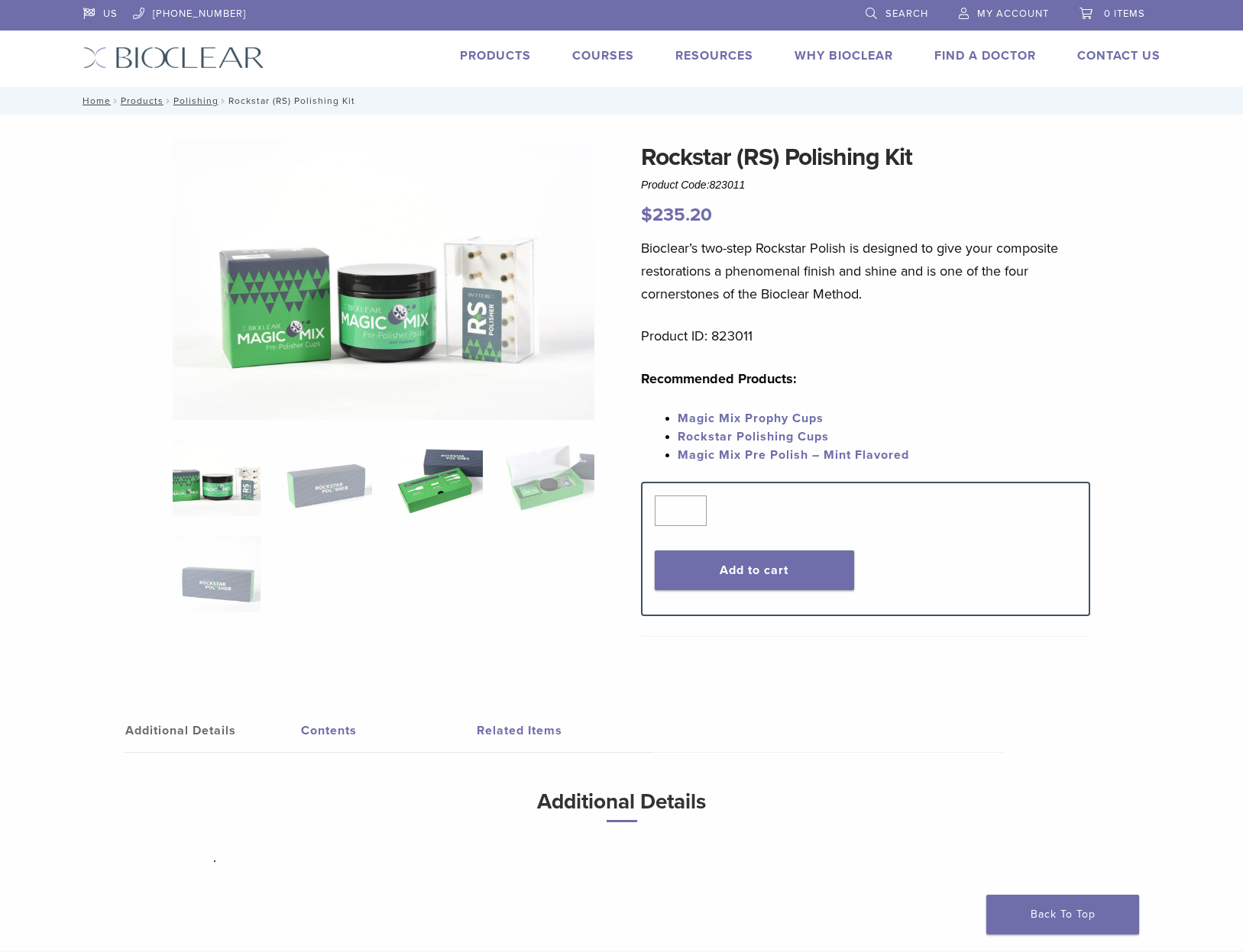
click at [415, 486] on img at bounding box center [438, 478] width 87 height 76
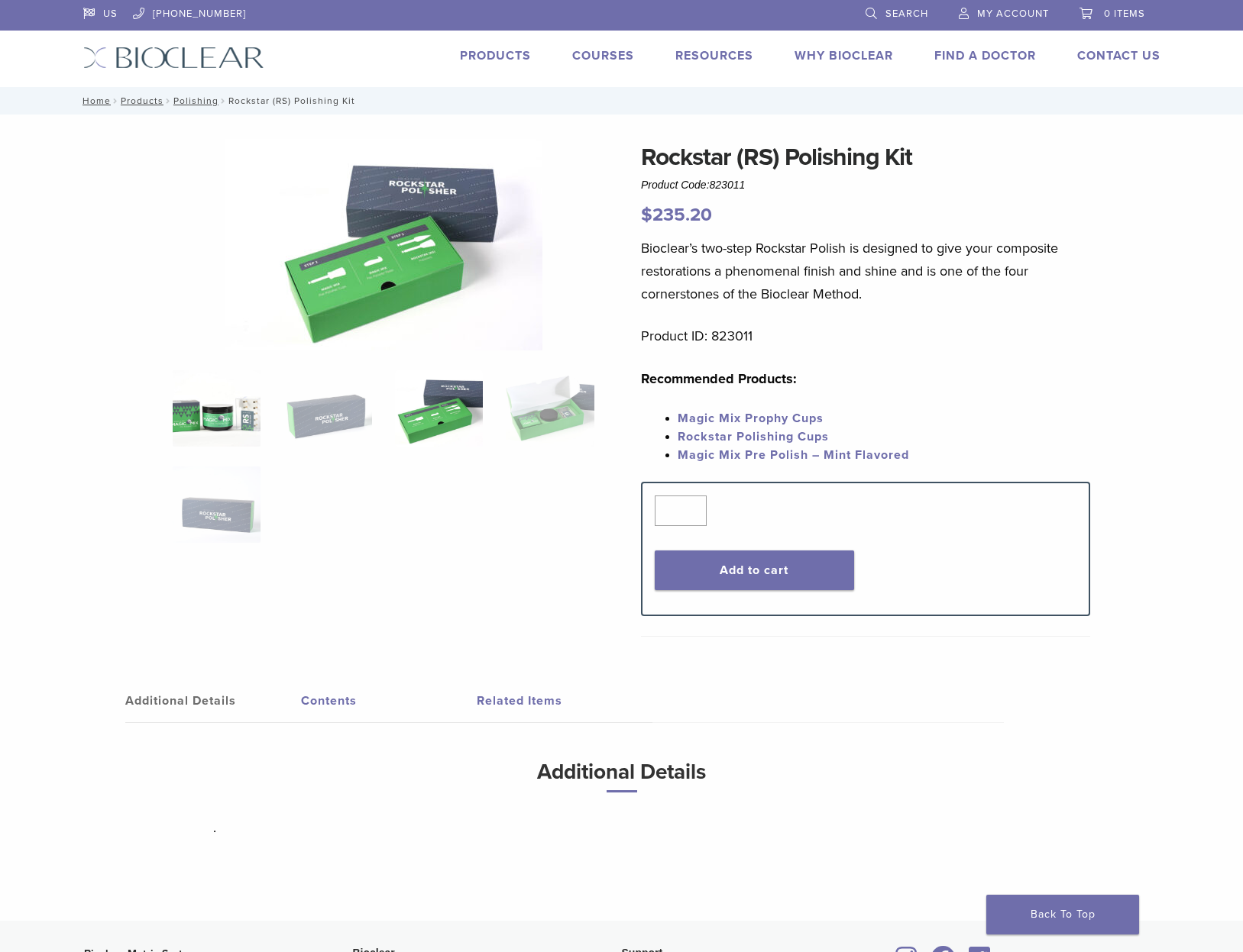
click at [229, 414] on img at bounding box center [216, 408] width 87 height 76
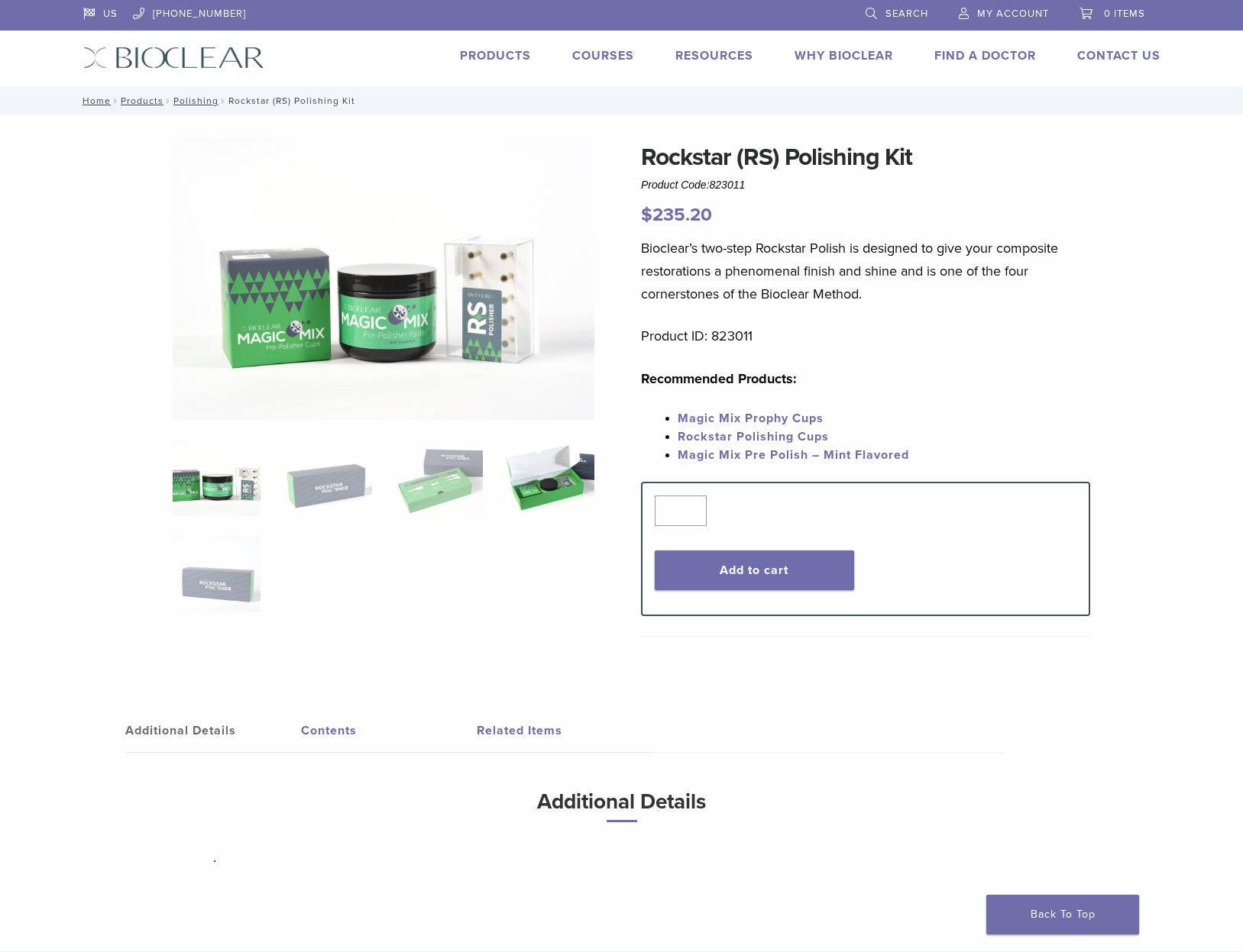
click at [570, 483] on img at bounding box center [550, 478] width 87 height 76
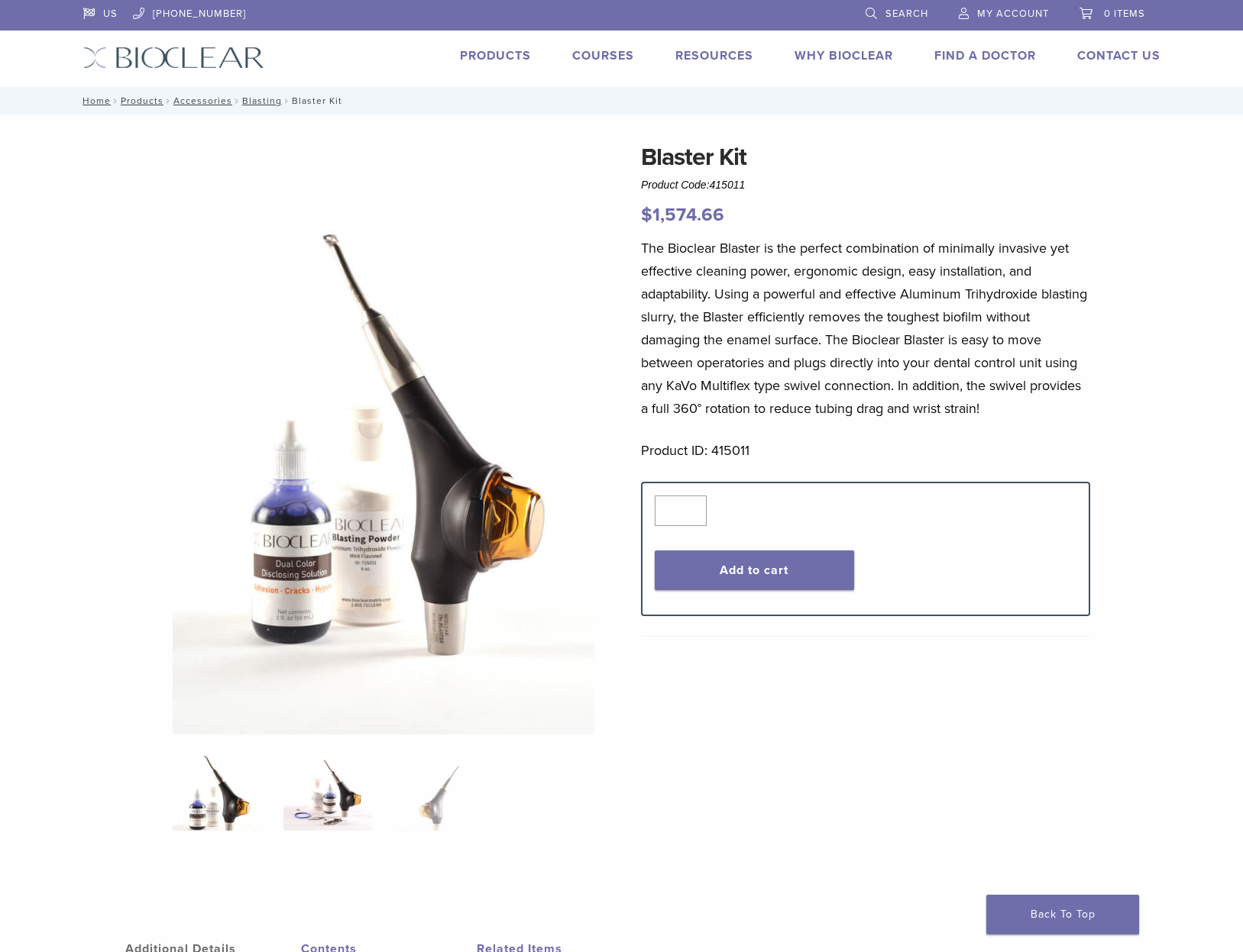
click at [323, 800] on img at bounding box center [327, 792] width 87 height 76
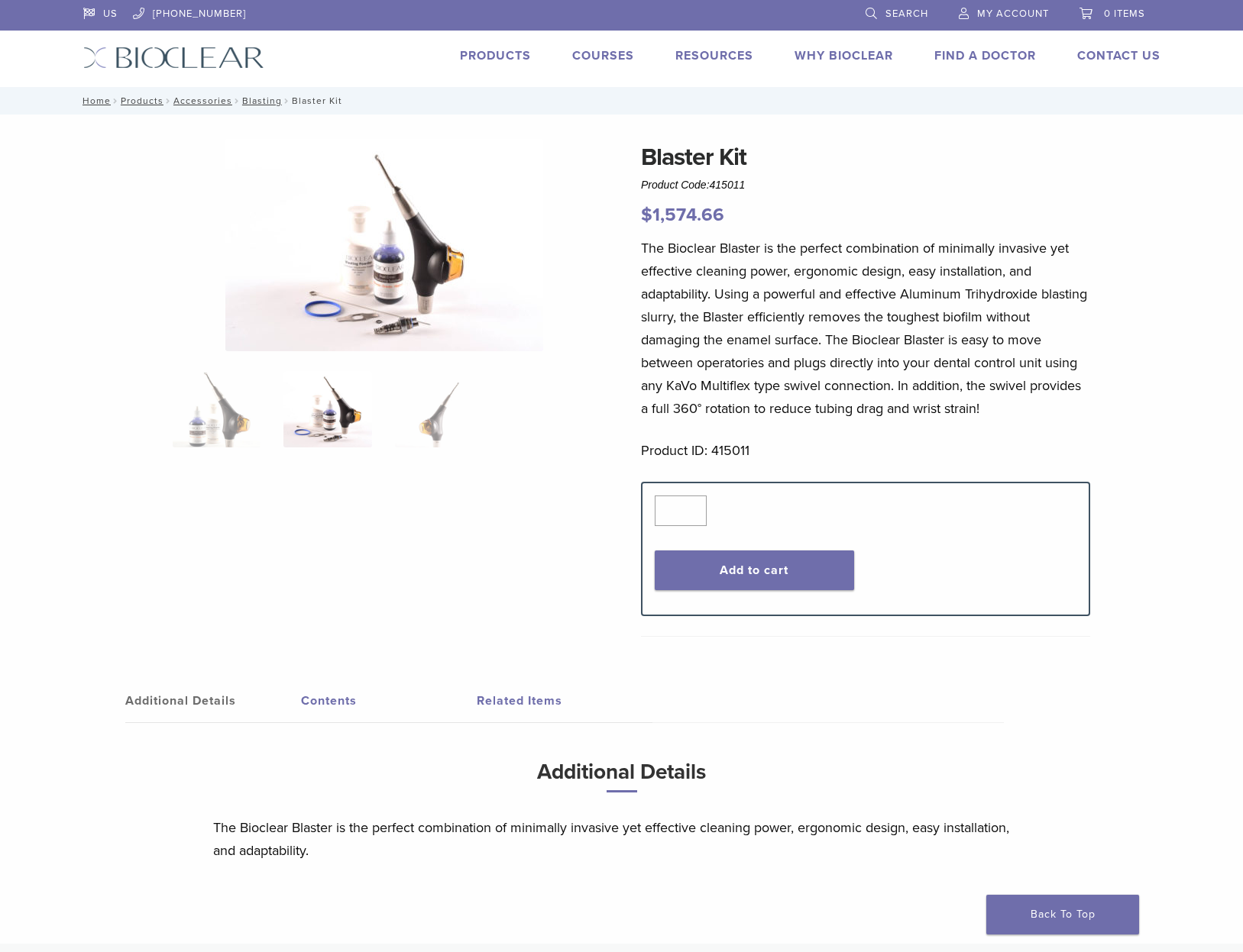
click at [335, 294] on img at bounding box center [384, 244] width 318 height 212
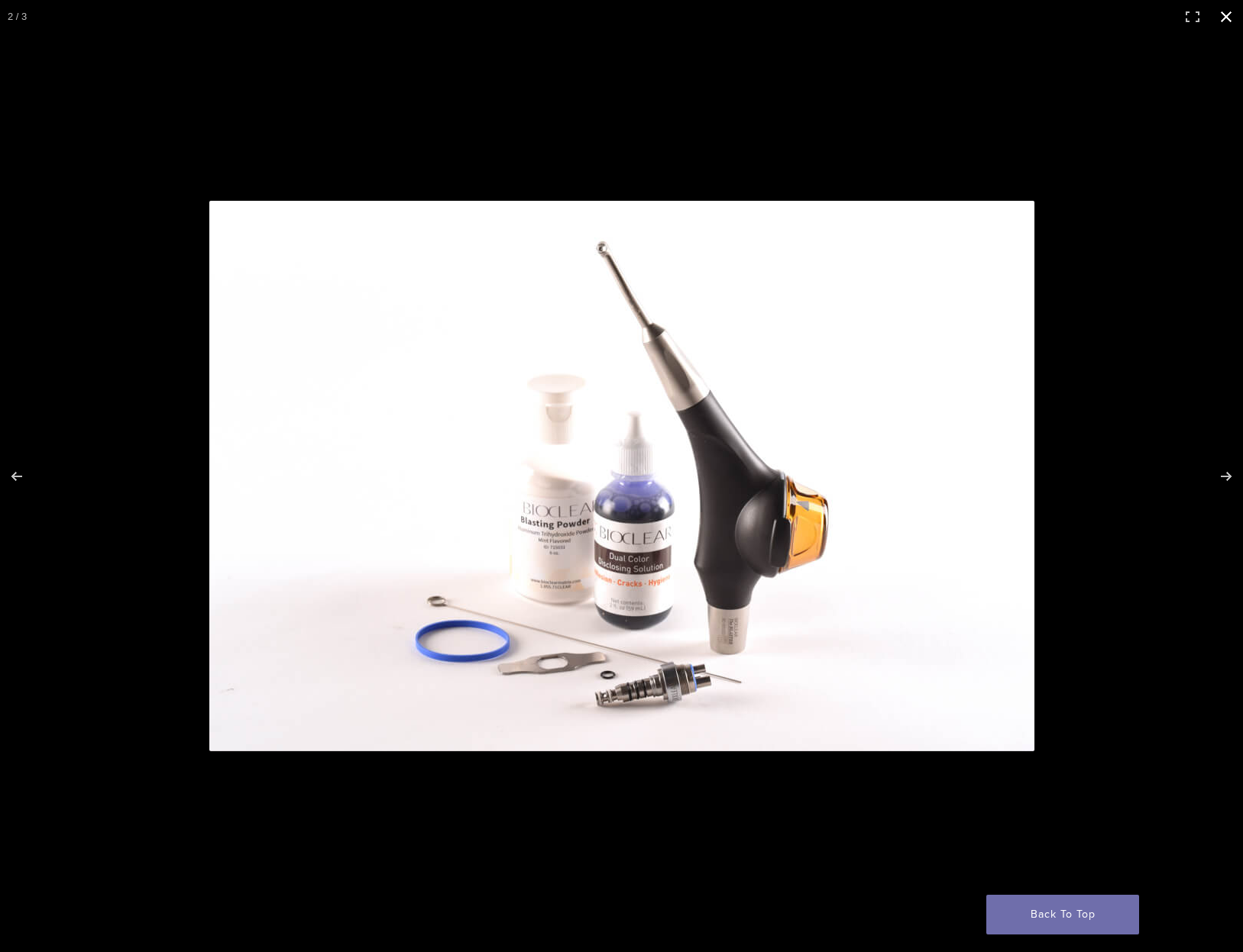
click at [1221, 21] on button "Close (Esc)" at bounding box center [1225, 16] width 33 height 33
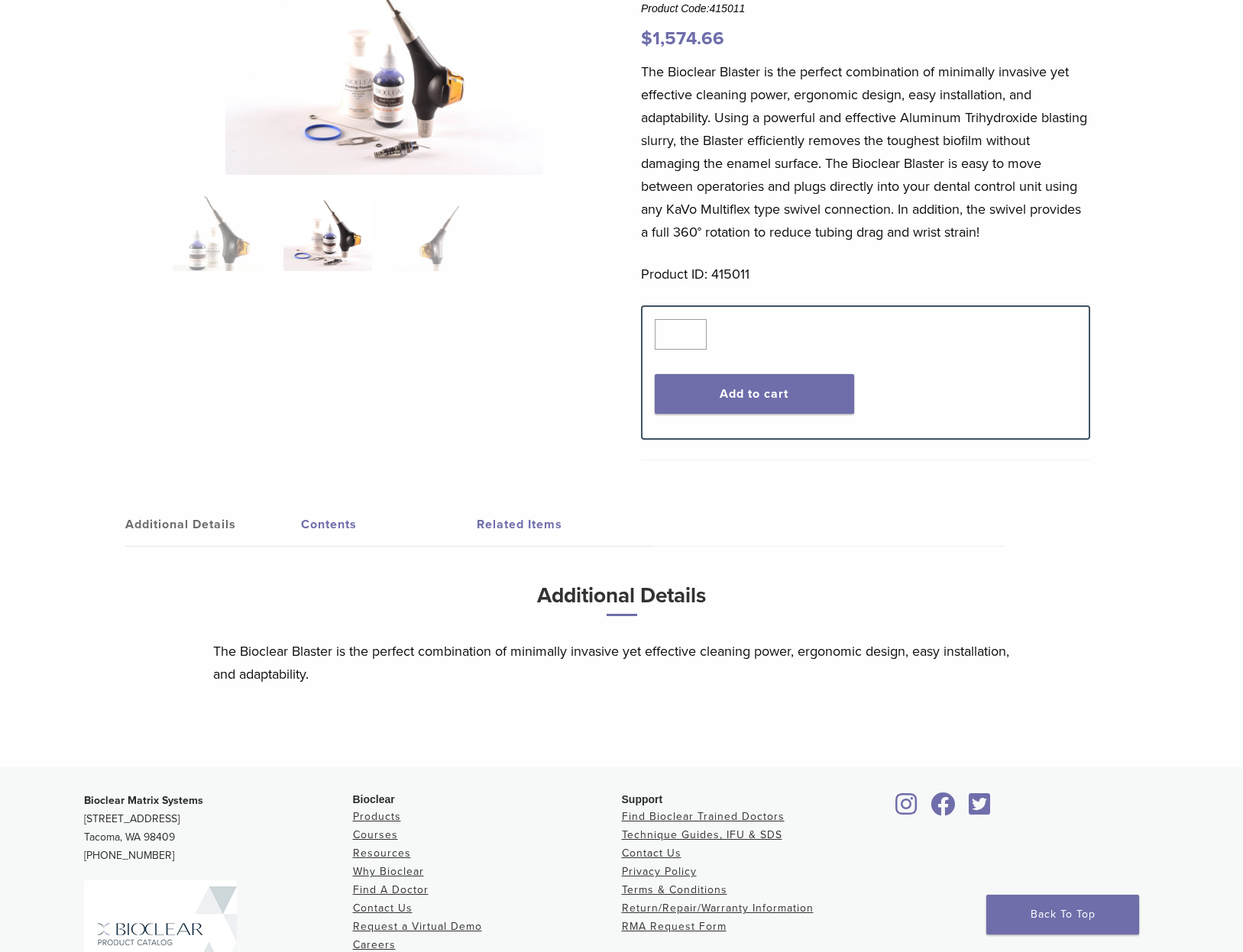
scroll to position [178, 0]
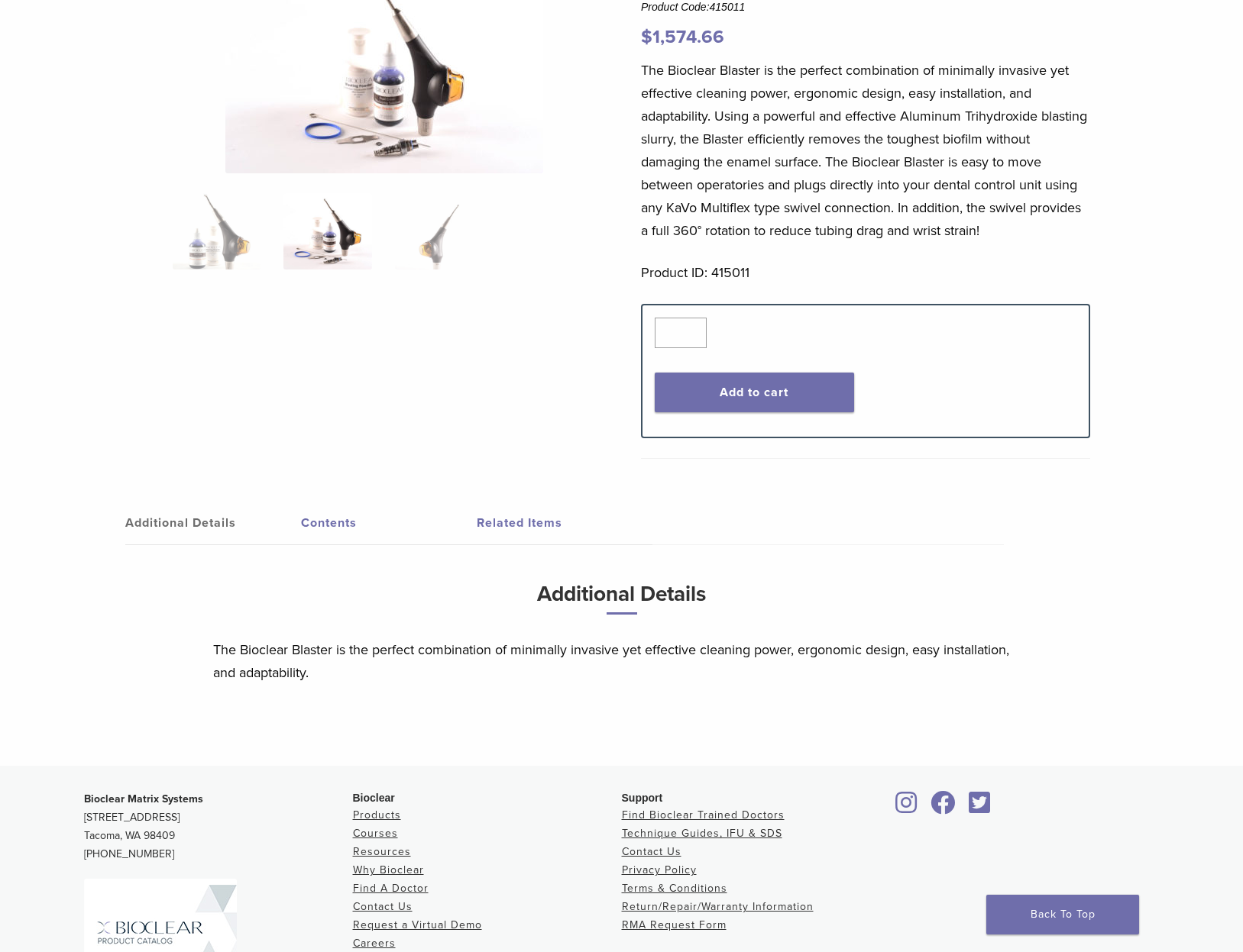
click at [346, 527] on link "Contents" at bounding box center [388, 523] width 176 height 43
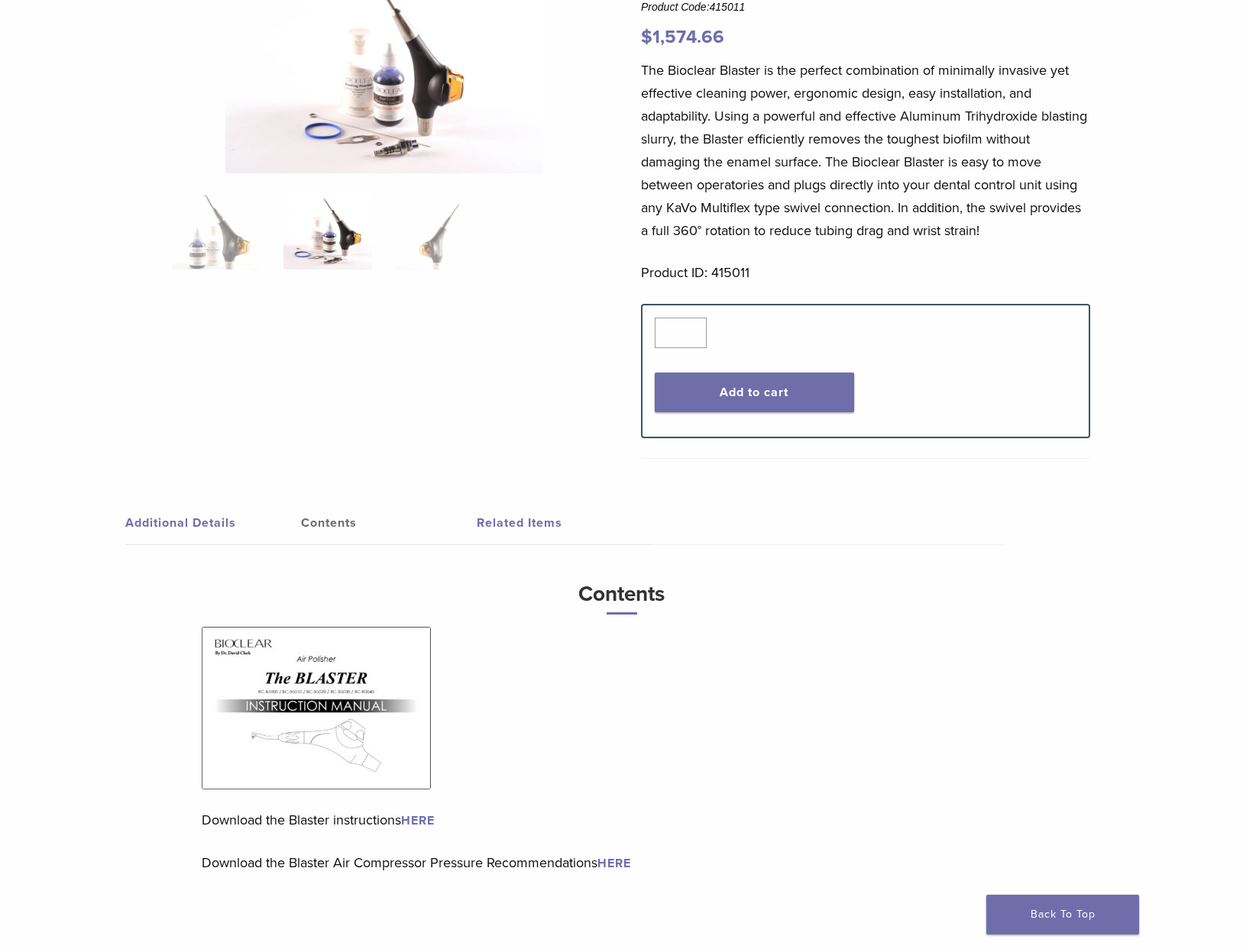
click at [435, 819] on link "HERE" at bounding box center [418, 821] width 33 height 15
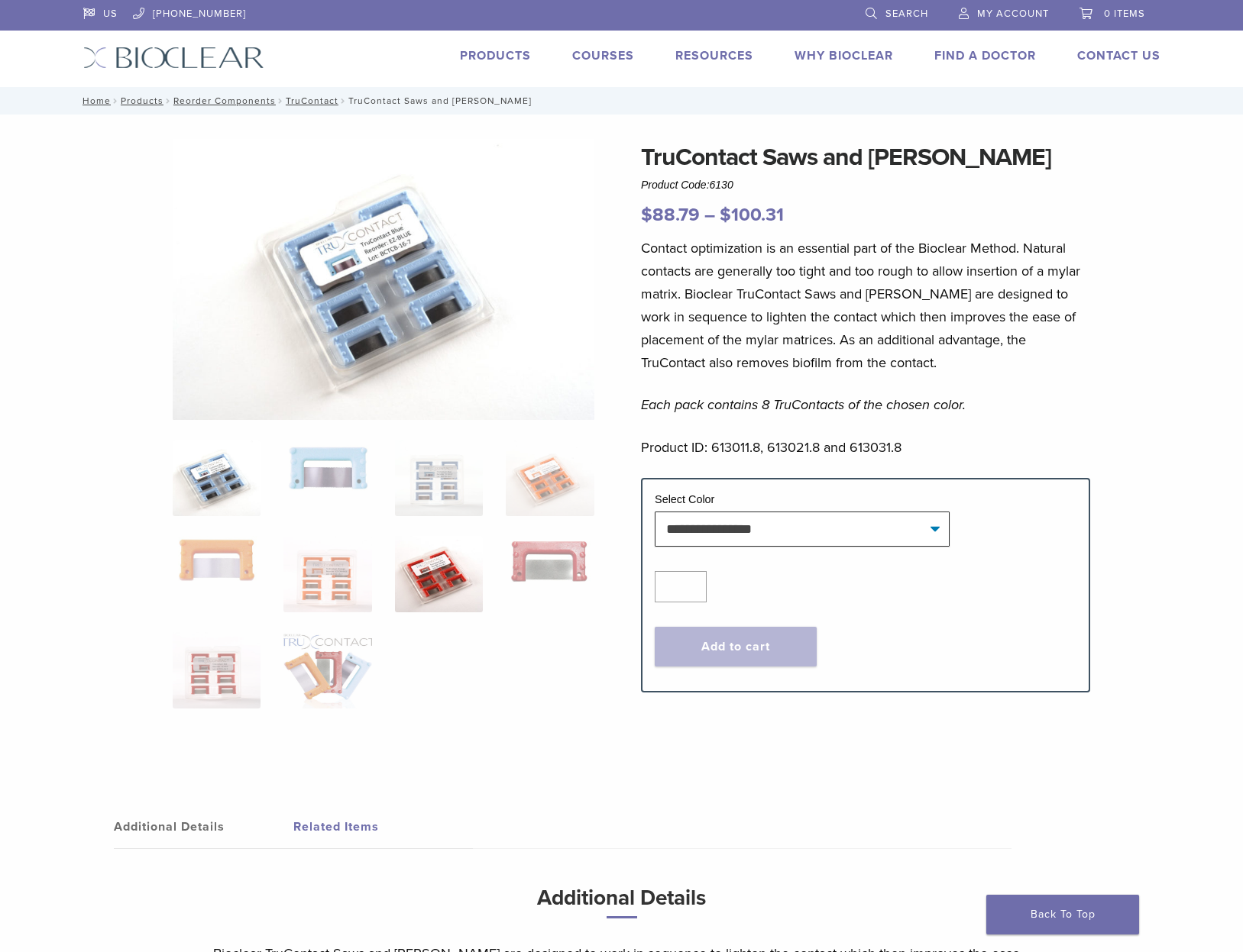
click at [458, 582] on img at bounding box center [438, 574] width 87 height 76
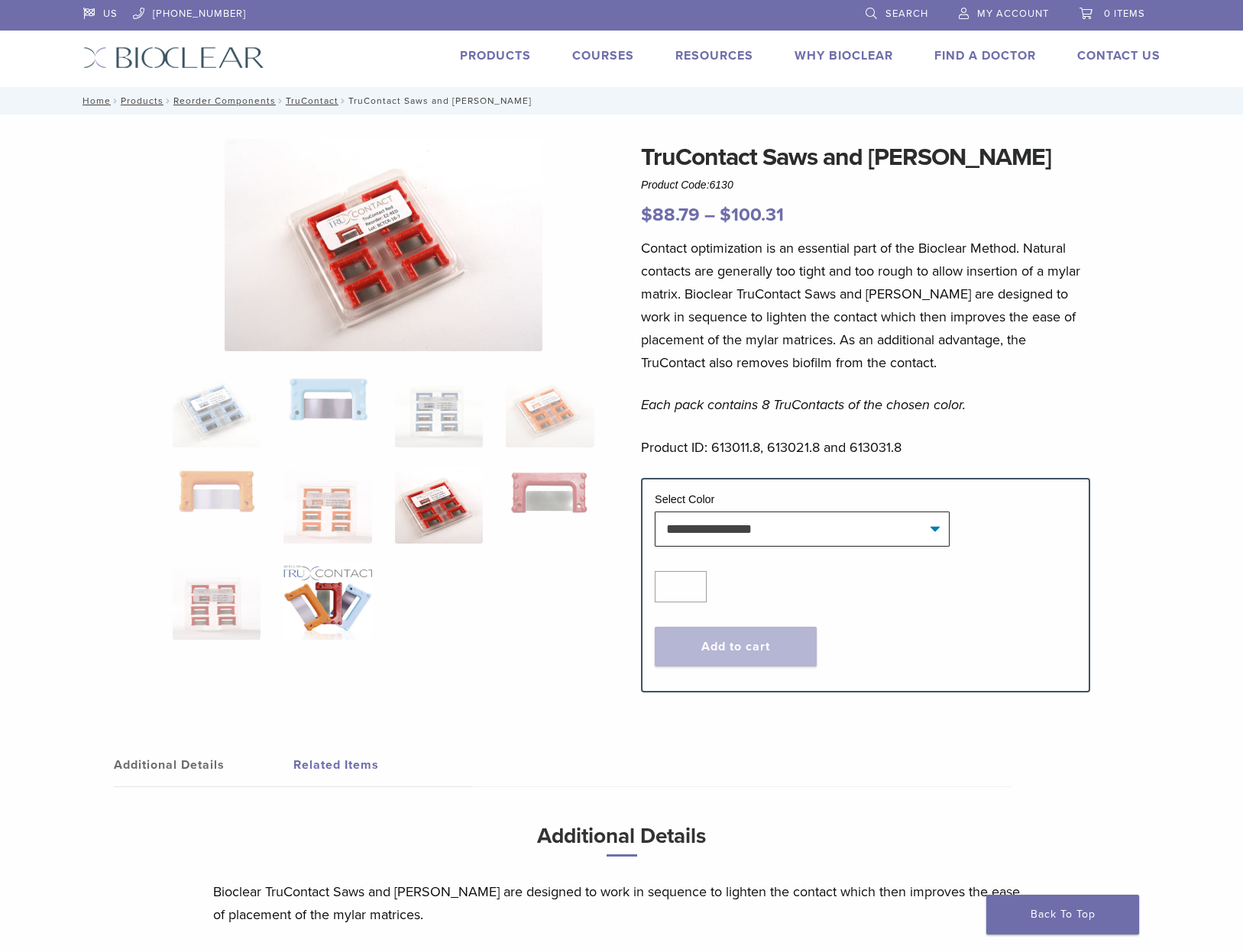
click at [349, 606] on img at bounding box center [327, 602] width 87 height 76
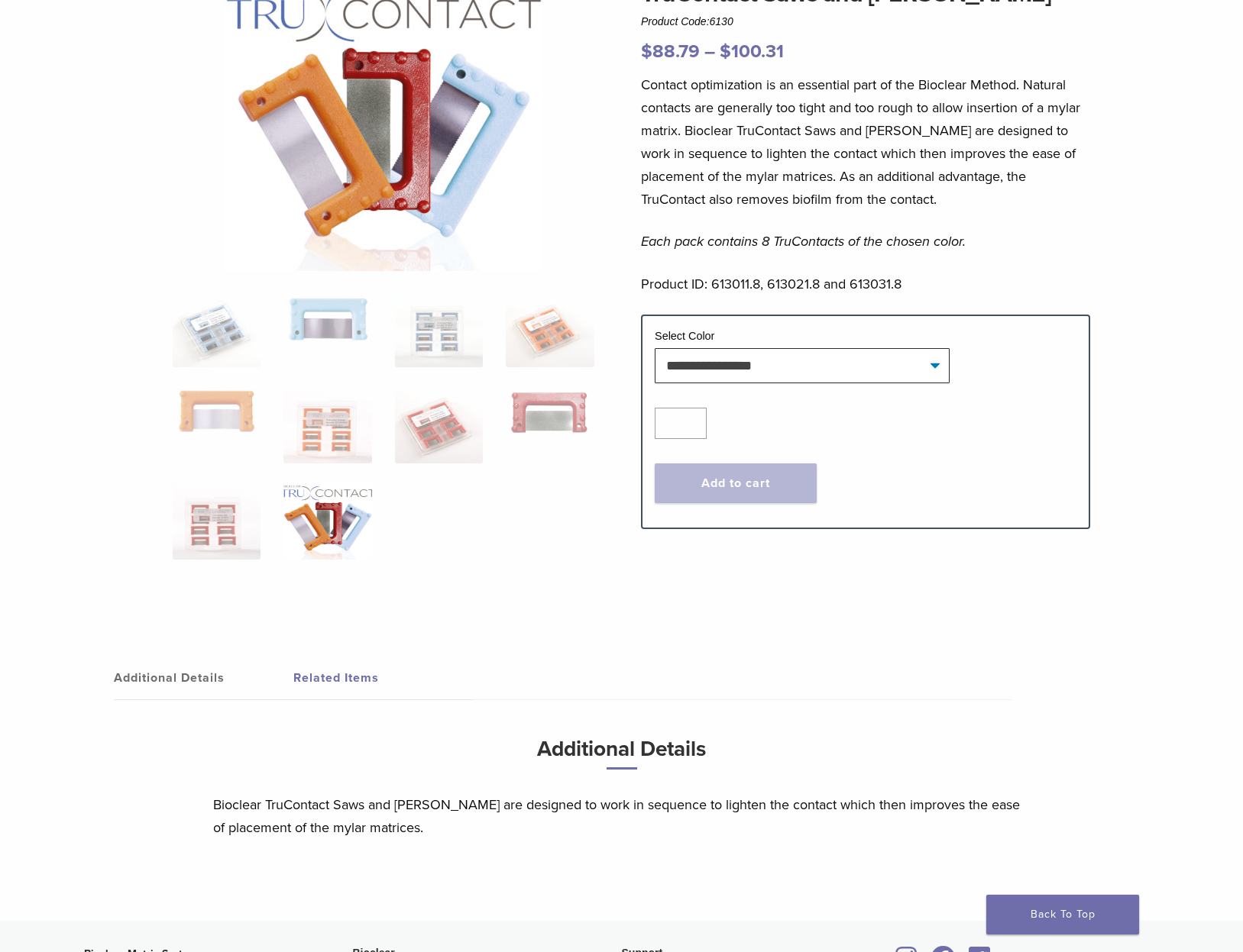
scroll to position [181, 0]
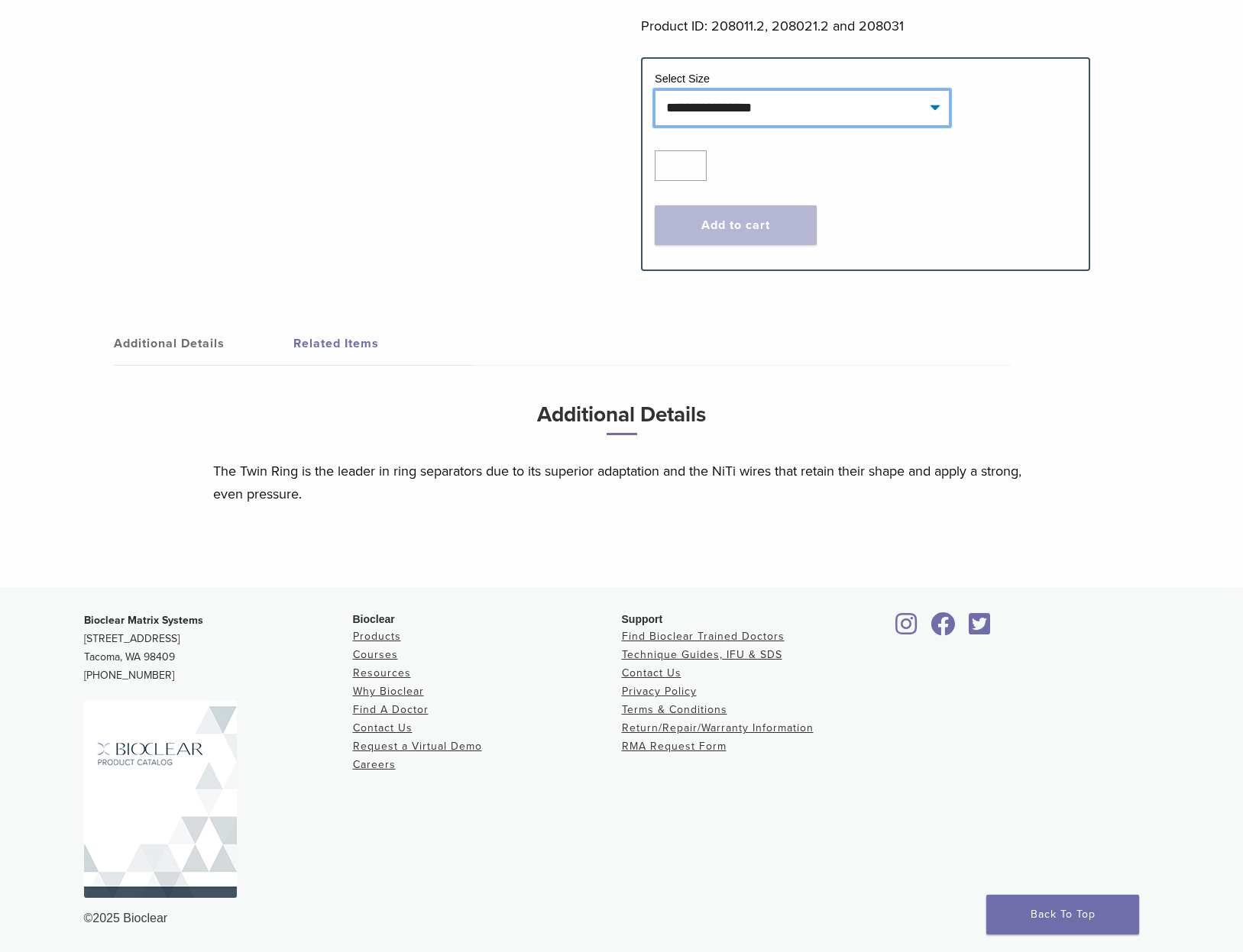
scroll to position [572, 0]
